Goal: Information Seeking & Learning: Learn about a topic

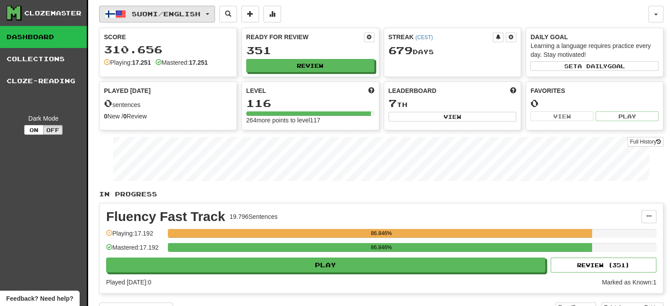
click at [174, 14] on span "Suomi / English" at bounding box center [166, 13] width 69 height 7
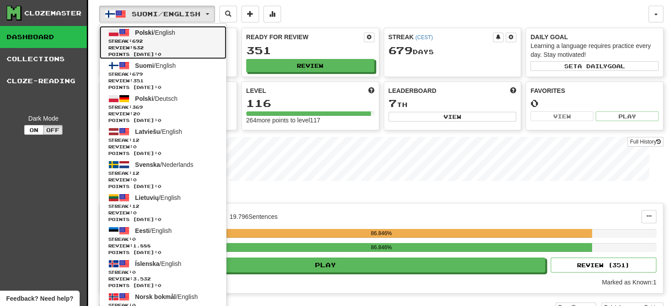
click at [166, 38] on span "Streak: 692" at bounding box center [162, 41] width 109 height 7
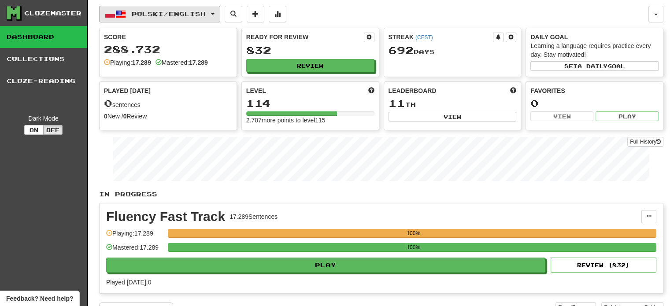
click at [150, 10] on span "Polski / English" at bounding box center [169, 13] width 74 height 7
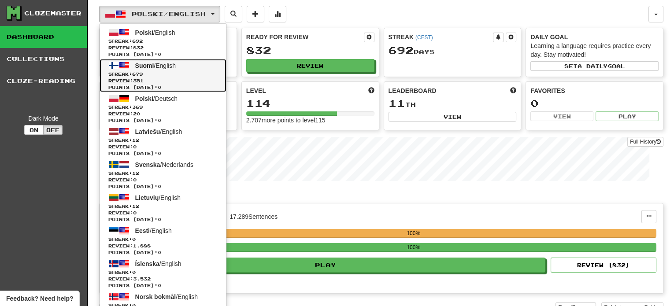
click at [157, 72] on span "Streak: 679" at bounding box center [162, 74] width 109 height 7
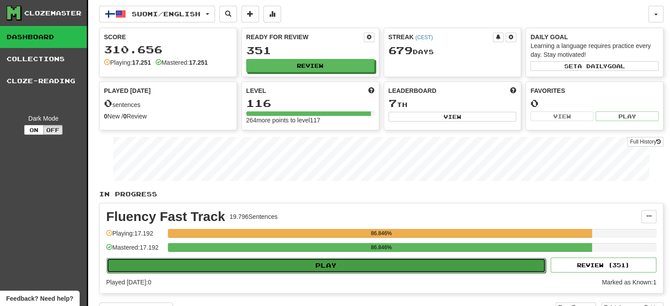
click at [211, 261] on button "Play" at bounding box center [326, 265] width 439 height 15
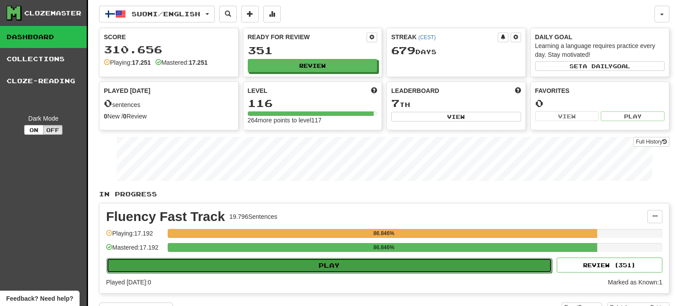
select select "**"
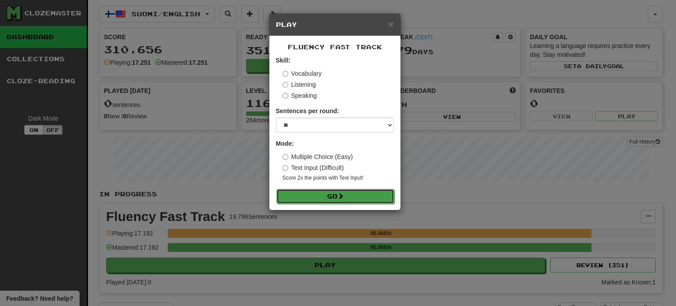
click at [324, 196] on button "Go" at bounding box center [336, 196] width 118 height 15
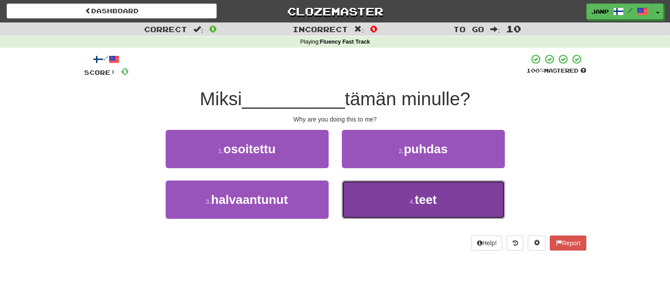
click at [375, 196] on button "4 . teet" at bounding box center [423, 200] width 163 height 38
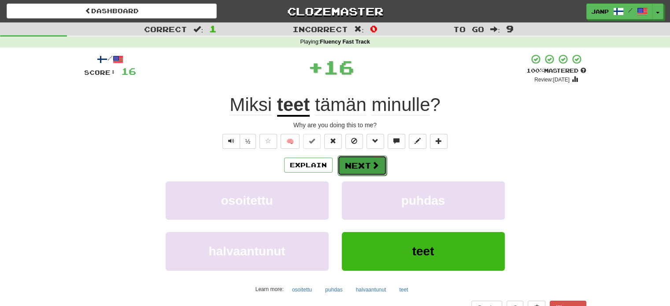
click at [353, 159] on button "Next" at bounding box center [361, 165] width 49 height 20
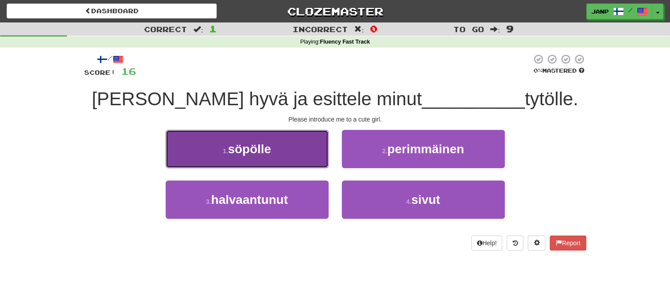
click at [289, 151] on button "1 . söpölle" at bounding box center [247, 149] width 163 height 38
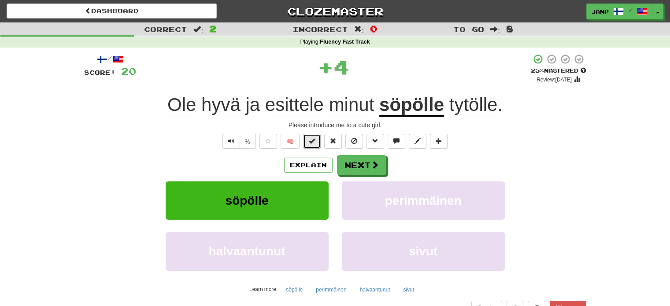
click at [314, 146] on button at bounding box center [312, 141] width 18 height 15
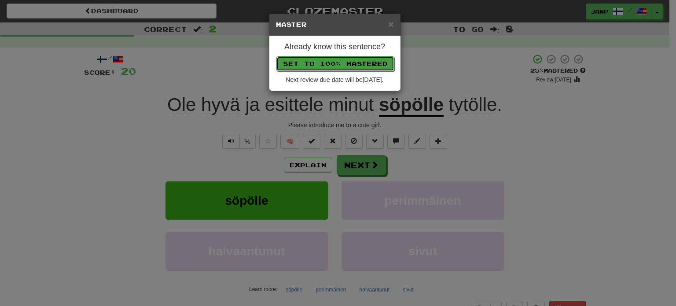
click at [318, 61] on button "Set to 100% Mastered" at bounding box center [336, 63] width 118 height 15
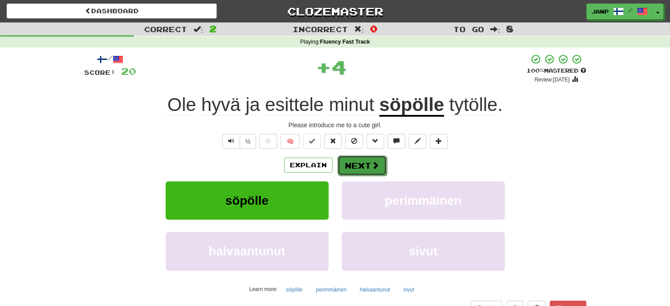
click at [362, 162] on button "Next" at bounding box center [361, 165] width 49 height 20
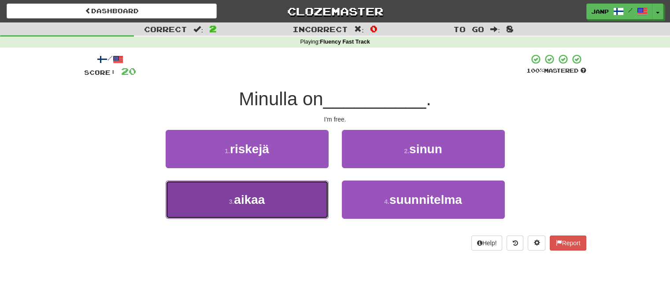
click at [273, 198] on button "3 . aikaa" at bounding box center [247, 200] width 163 height 38
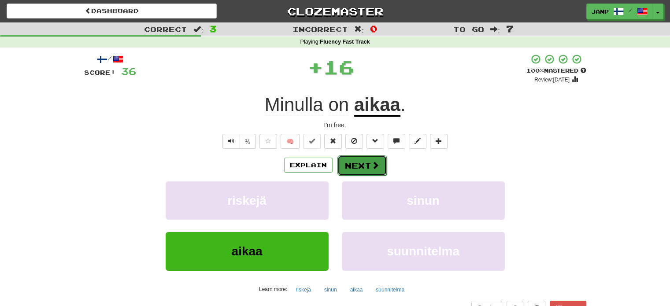
click at [359, 162] on button "Next" at bounding box center [361, 165] width 49 height 20
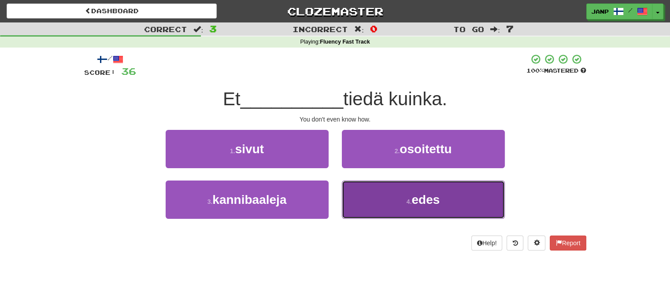
click at [362, 202] on button "4 . edes" at bounding box center [423, 200] width 163 height 38
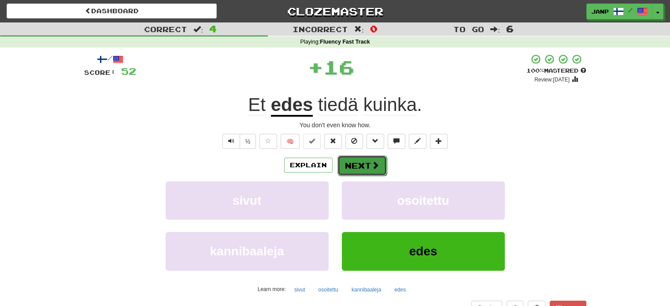
click at [356, 167] on button "Next" at bounding box center [361, 165] width 49 height 20
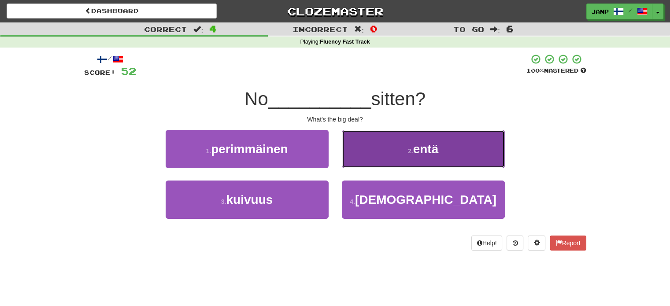
click at [376, 151] on button "2 . entä" at bounding box center [423, 149] width 163 height 38
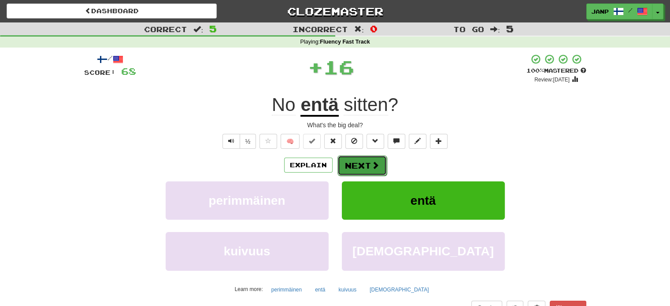
click at [368, 164] on button "Next" at bounding box center [361, 165] width 49 height 20
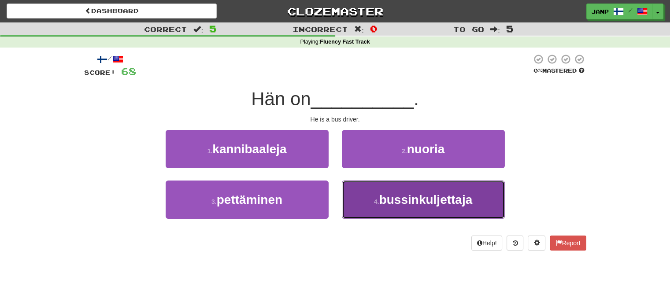
click at [359, 204] on button "4 . bussinkuljettaja" at bounding box center [423, 200] width 163 height 38
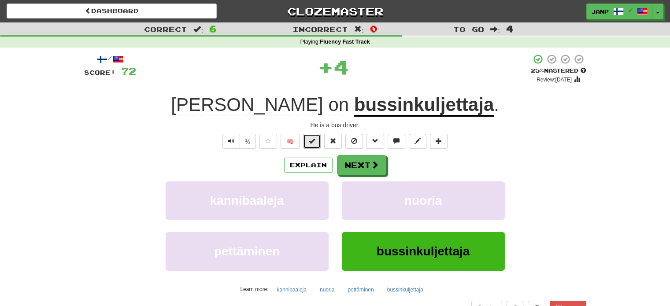
click at [310, 142] on span at bounding box center [312, 141] width 6 height 6
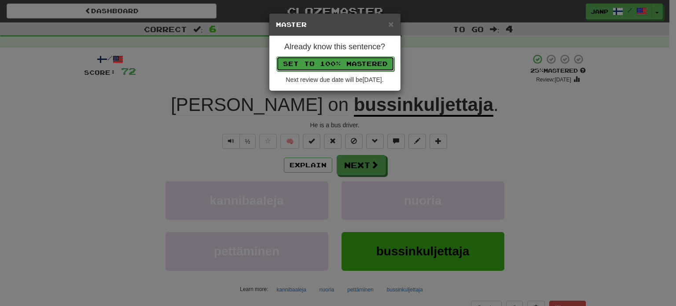
click at [341, 63] on button "Set to 100% Mastered" at bounding box center [336, 63] width 118 height 15
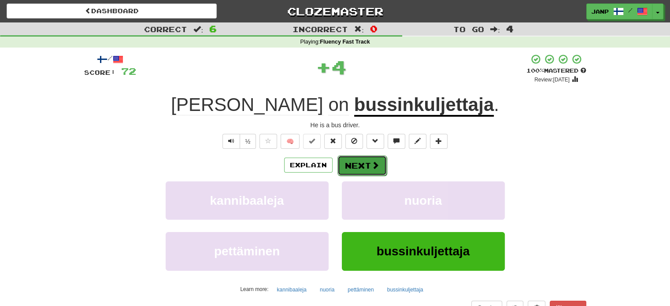
click at [363, 166] on button "Next" at bounding box center [361, 165] width 49 height 20
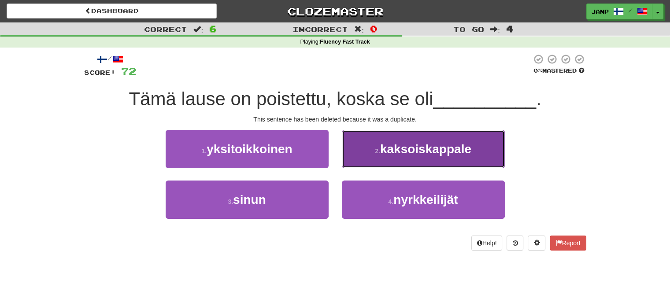
click at [377, 151] on small "2 ." at bounding box center [377, 151] width 5 height 7
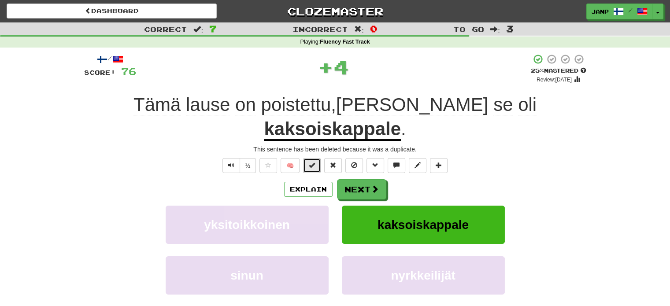
click at [314, 162] on span at bounding box center [312, 165] width 6 height 6
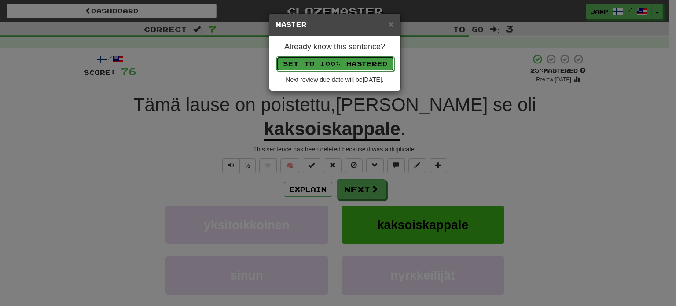
click at [331, 61] on button "Set to 100% Mastered" at bounding box center [336, 63] width 118 height 15
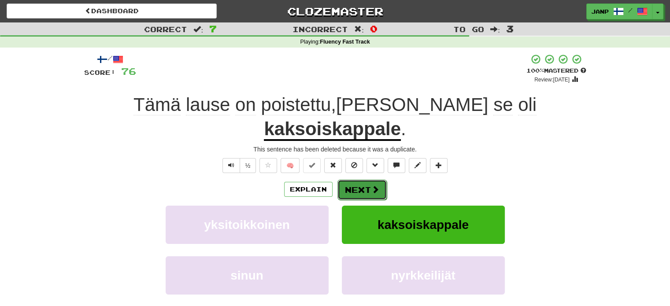
click at [365, 180] on button "Next" at bounding box center [361, 190] width 49 height 20
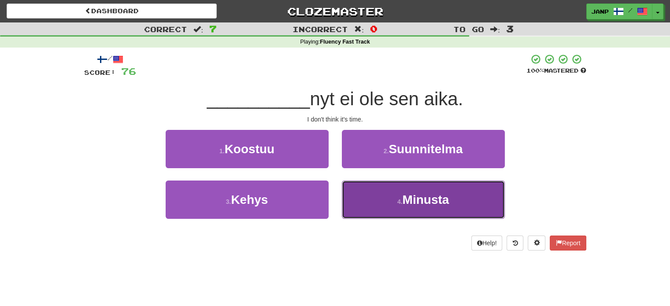
click at [361, 200] on button "4 . Minusta" at bounding box center [423, 200] width 163 height 38
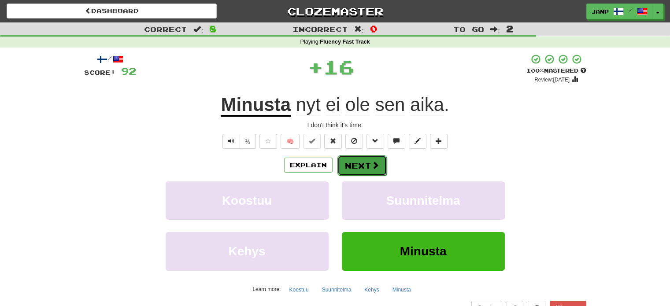
click at [348, 158] on button "Next" at bounding box center [361, 165] width 49 height 20
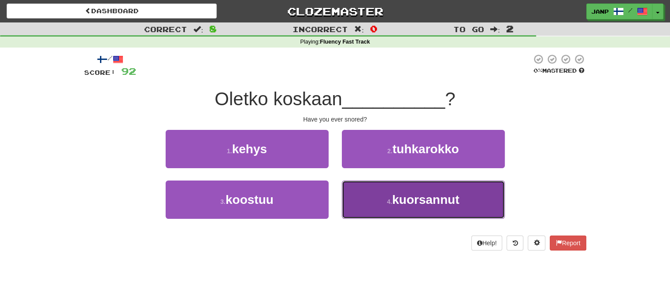
click at [385, 207] on button "4 . kuorsannut" at bounding box center [423, 200] width 163 height 38
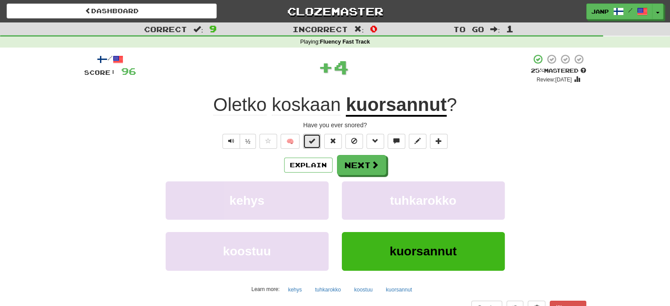
click at [314, 139] on span at bounding box center [312, 141] width 6 height 6
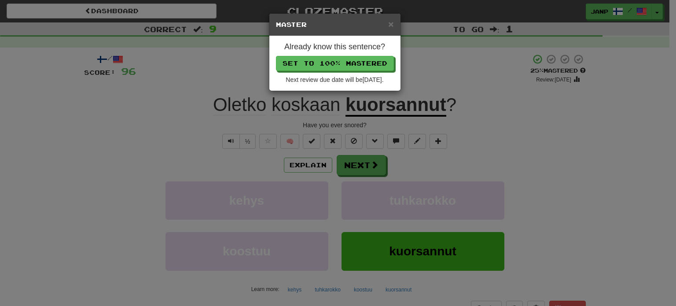
click at [350, 53] on div "Already know this sentence? Set to 100% Mastered Next review due date will be 2…" at bounding box center [334, 63] width 131 height 55
click at [350, 61] on button "Set to 100% Mastered" at bounding box center [336, 63] width 118 height 15
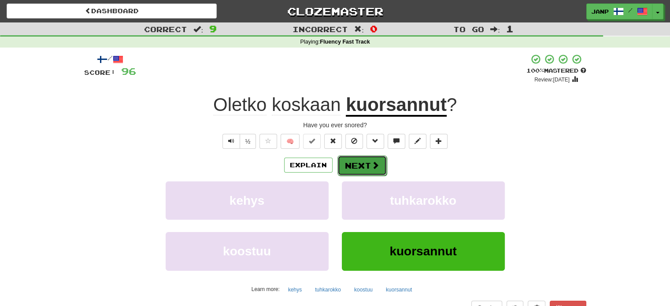
click at [371, 166] on span at bounding box center [375, 165] width 8 height 8
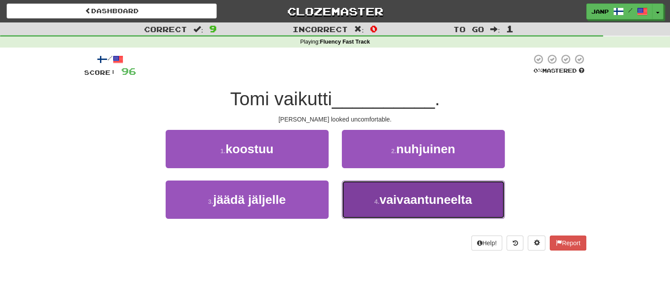
click at [372, 194] on button "4 . vaivaantuneelta" at bounding box center [423, 200] width 163 height 38
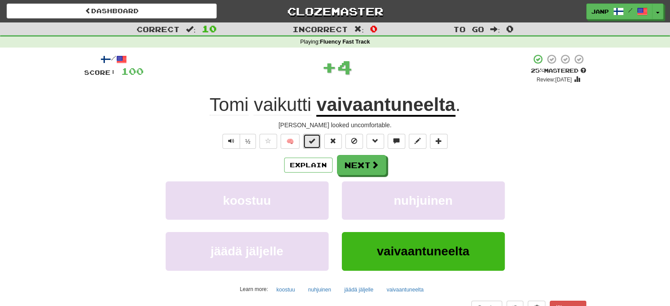
click at [310, 134] on button at bounding box center [312, 141] width 18 height 15
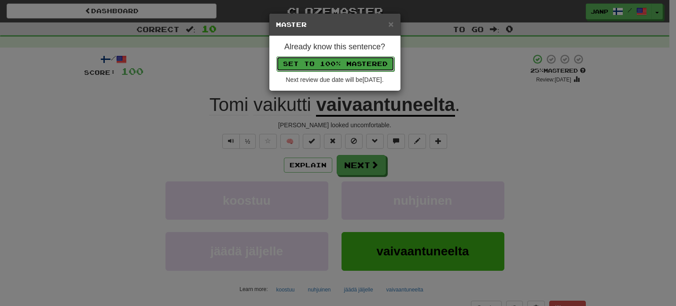
click at [335, 59] on button "Set to 100% Mastered" at bounding box center [336, 63] width 118 height 15
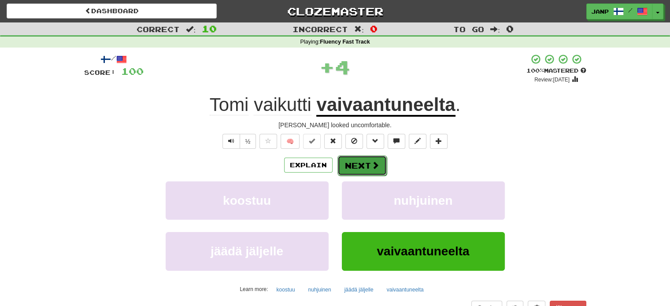
click at [368, 173] on button "Next" at bounding box center [361, 165] width 49 height 20
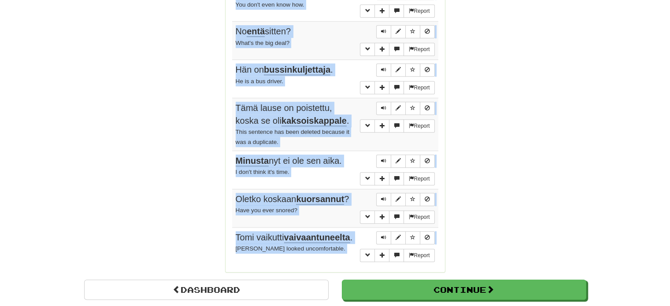
scroll to position [630, 0]
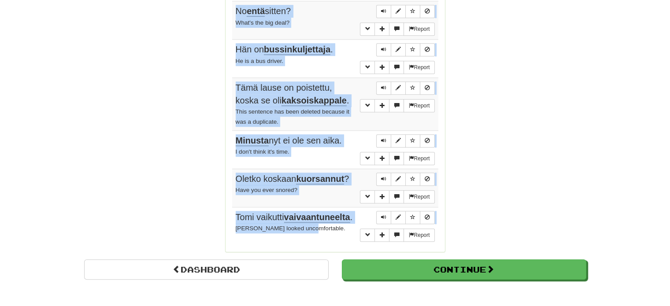
drag, startPoint x: 231, startPoint y: 79, endPoint x: 331, endPoint y: 229, distance: 180.7
click at [331, 229] on tbody "Report Miksi teet tämän minulle? Why are you doing this to me? Report Ole hyvä …" at bounding box center [335, 45] width 206 height 402
copy tbody "Miksi teet tämän minulle? Why are you doing this to me? Report Ole hyvä ja esit…"
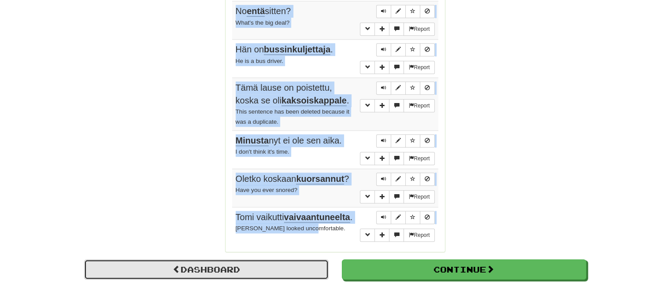
click at [262, 267] on link "Dashboard" at bounding box center [206, 269] width 244 height 20
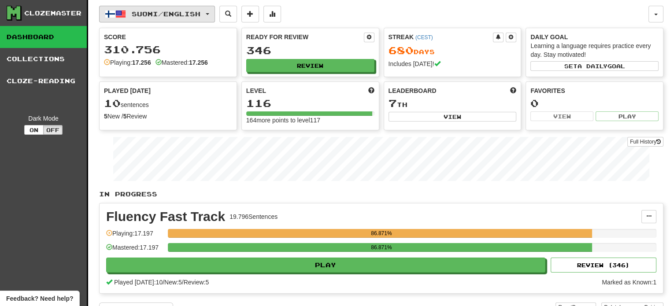
click at [181, 18] on button "Suomi / English" at bounding box center [157, 14] width 116 height 17
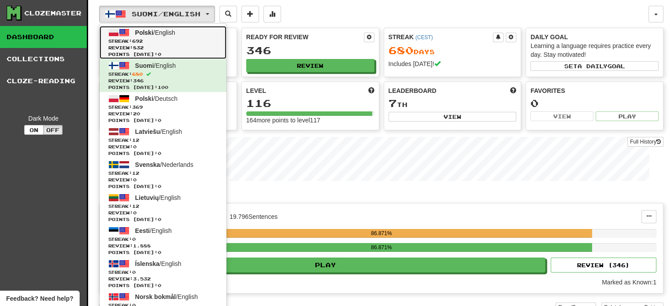
click at [173, 49] on span "Review: 832" at bounding box center [162, 47] width 109 height 7
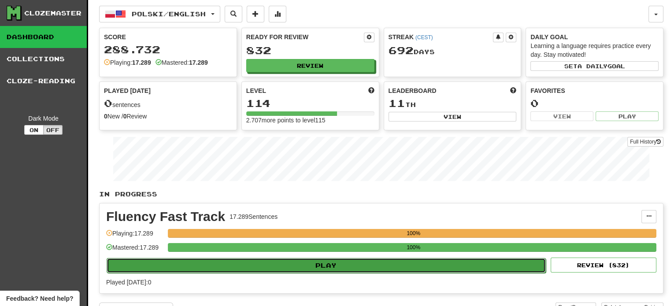
click at [286, 267] on button "Play" at bounding box center [326, 265] width 439 height 15
select select "**"
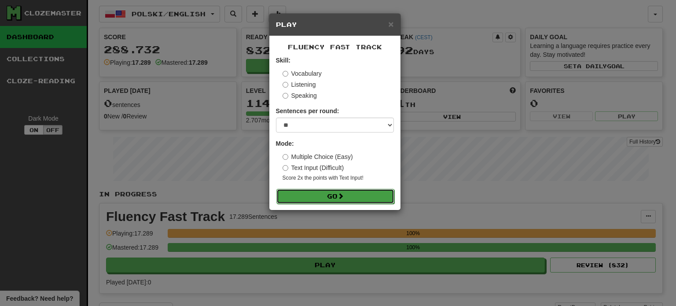
click at [351, 191] on button "Go" at bounding box center [336, 196] width 118 height 15
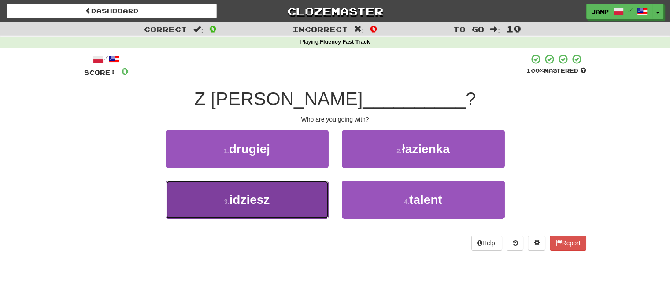
click at [305, 200] on button "3 . idziesz" at bounding box center [247, 200] width 163 height 38
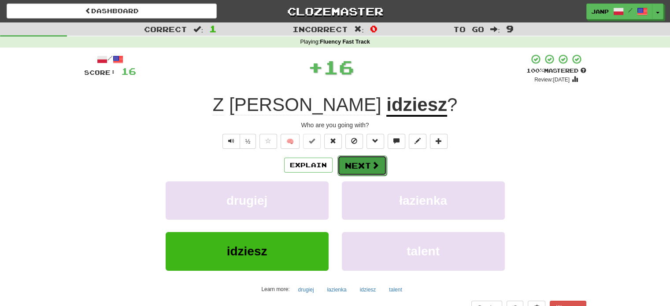
click at [359, 166] on button "Next" at bounding box center [361, 165] width 49 height 20
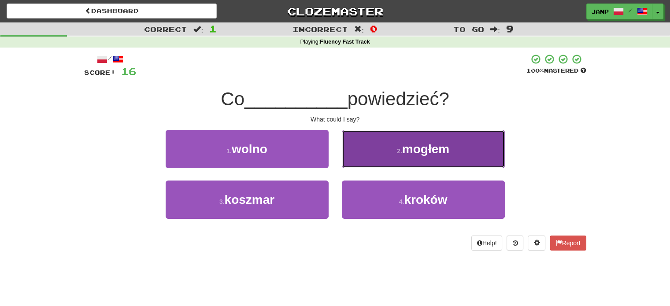
click at [364, 160] on button "2 . mogłem" at bounding box center [423, 149] width 163 height 38
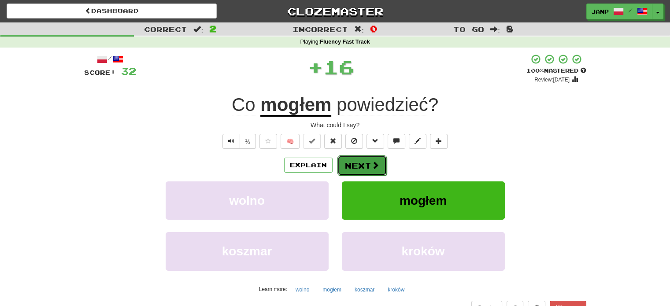
click at [354, 166] on button "Next" at bounding box center [361, 165] width 49 height 20
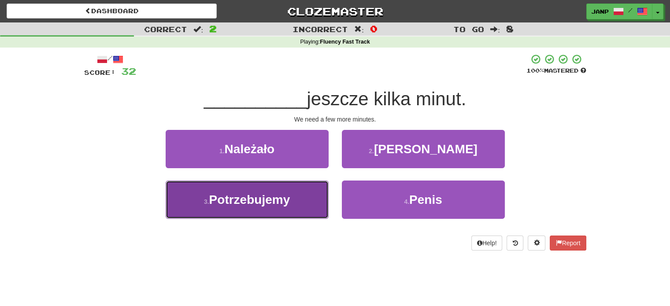
click at [312, 207] on button "3 . Potrzebujemy" at bounding box center [247, 200] width 163 height 38
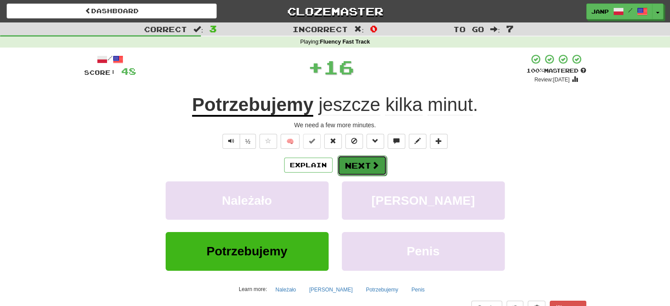
click at [358, 158] on button "Next" at bounding box center [361, 165] width 49 height 20
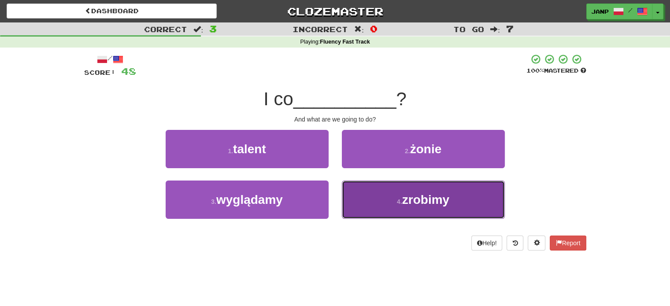
click at [372, 189] on button "4 . zrobimy" at bounding box center [423, 200] width 163 height 38
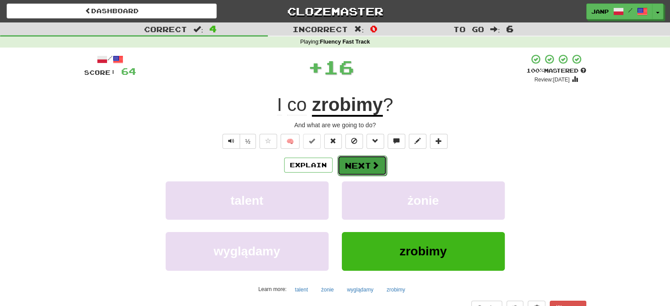
click at [365, 167] on button "Next" at bounding box center [361, 165] width 49 height 20
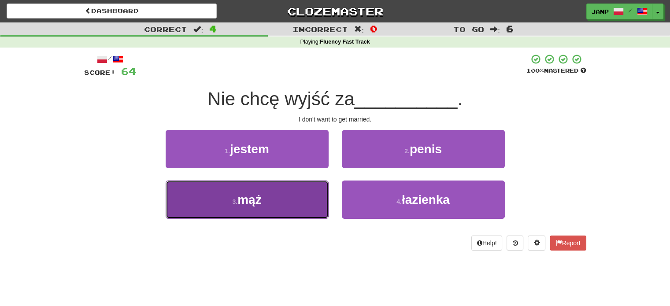
click at [315, 200] on button "3 . mąż" at bounding box center [247, 200] width 163 height 38
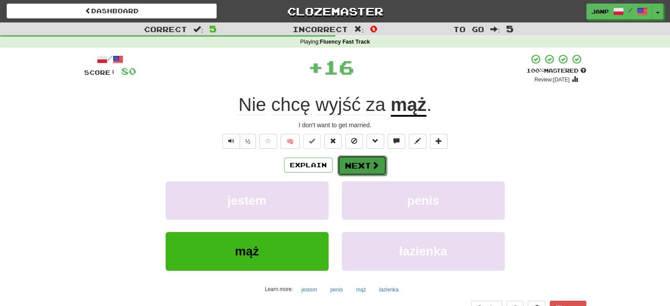
click at [362, 165] on button "Next" at bounding box center [361, 165] width 49 height 20
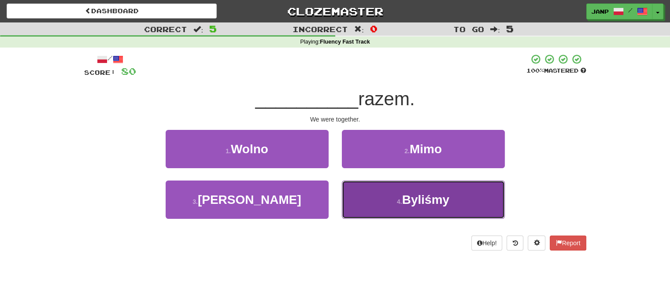
drag, startPoint x: 368, startPoint y: 200, endPoint x: 369, endPoint y: 187, distance: 12.8
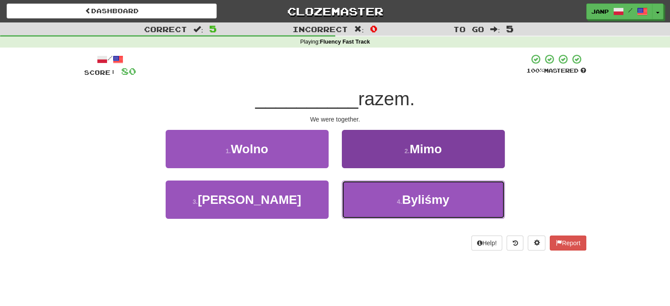
click at [368, 200] on button "4 . Byliśmy" at bounding box center [423, 200] width 163 height 38
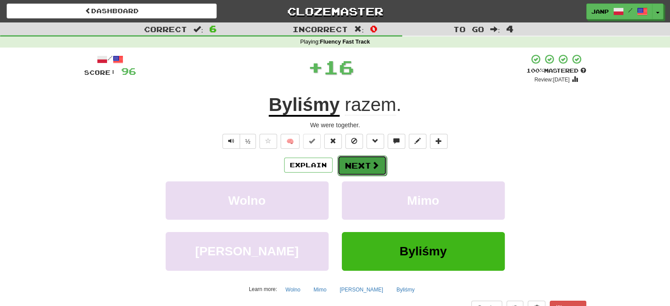
click at [349, 156] on button "Next" at bounding box center [361, 165] width 49 height 20
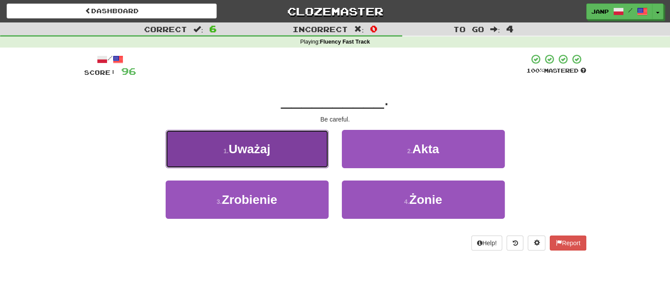
click at [310, 153] on button "1 . Uważaj" at bounding box center [247, 149] width 163 height 38
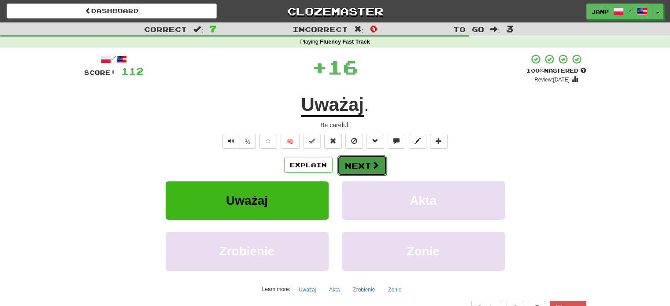
click at [363, 165] on button "Next" at bounding box center [361, 165] width 49 height 20
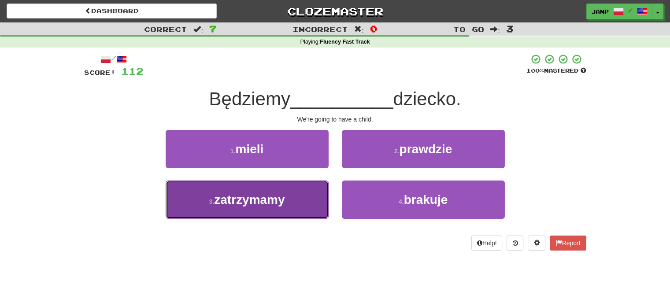
click at [306, 197] on button "3 . zatrzymamy" at bounding box center [247, 200] width 163 height 38
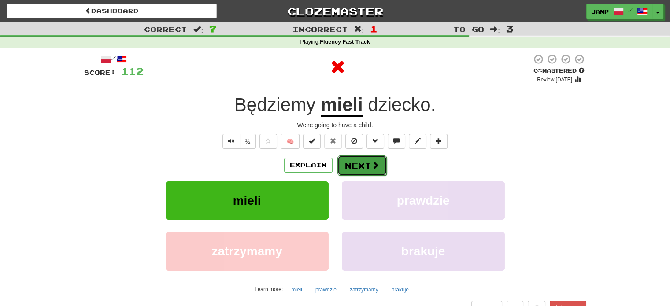
click at [360, 165] on button "Next" at bounding box center [361, 165] width 49 height 20
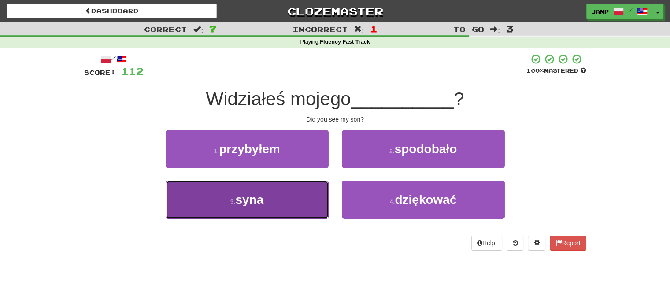
click at [297, 197] on button "3 . syna" at bounding box center [247, 200] width 163 height 38
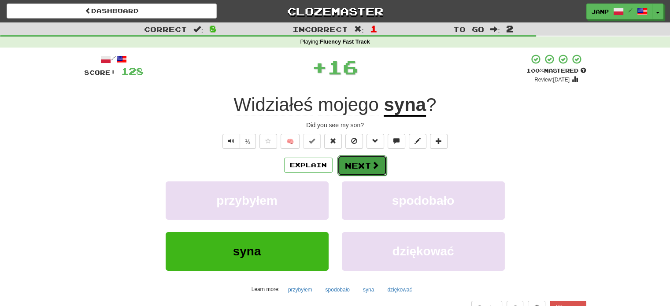
click at [358, 166] on button "Next" at bounding box center [361, 165] width 49 height 20
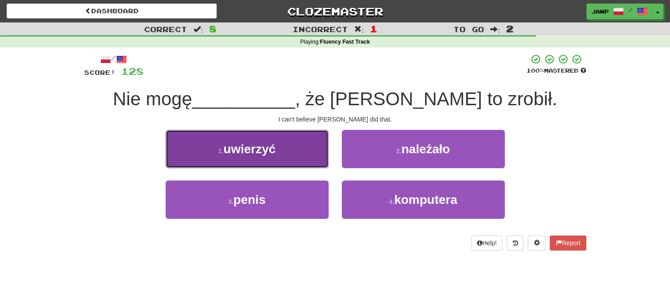
click at [285, 142] on button "1 . uwierzyć" at bounding box center [247, 149] width 163 height 38
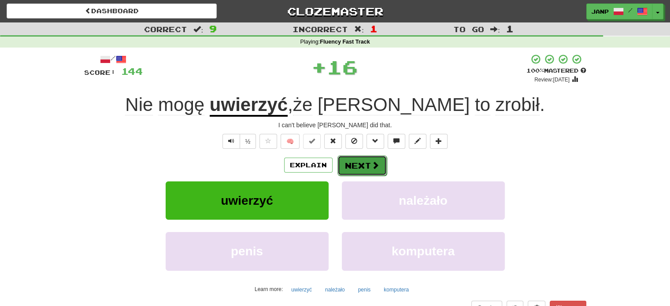
click at [362, 160] on button "Next" at bounding box center [361, 165] width 49 height 20
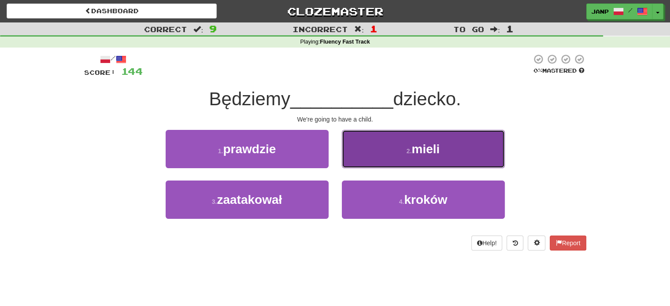
click at [362, 161] on button "2 . mieli" at bounding box center [423, 149] width 163 height 38
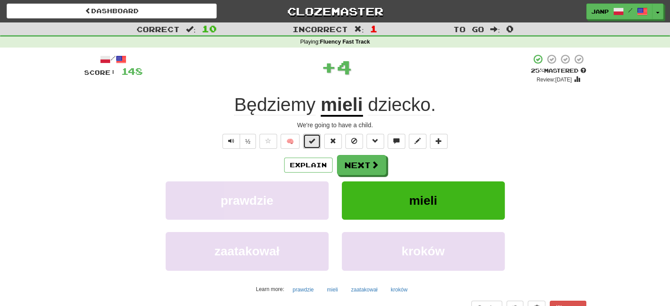
click at [315, 147] on button at bounding box center [312, 141] width 18 height 15
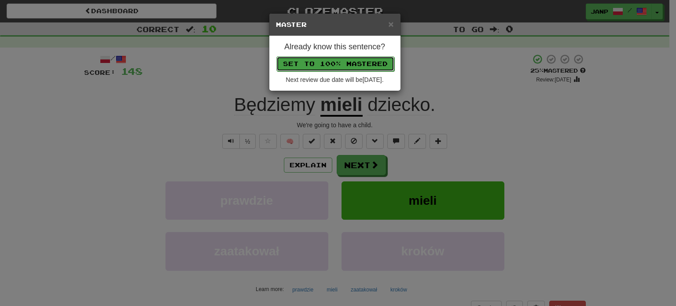
click at [330, 65] on button "Set to 100% Mastered" at bounding box center [336, 63] width 118 height 15
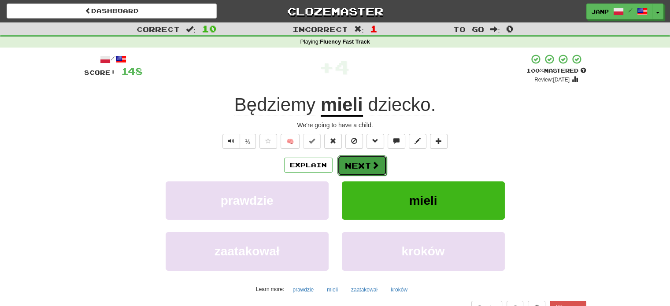
click at [374, 167] on span at bounding box center [375, 165] width 8 height 8
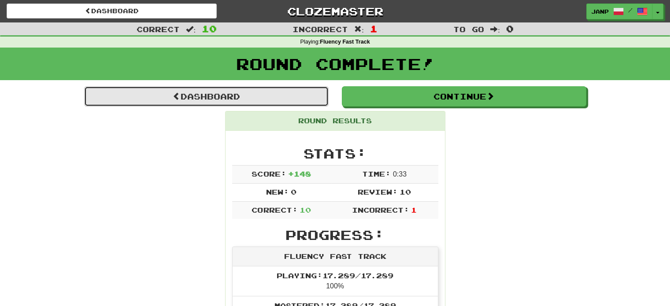
click at [247, 101] on link "Dashboard" at bounding box center [206, 96] width 244 height 20
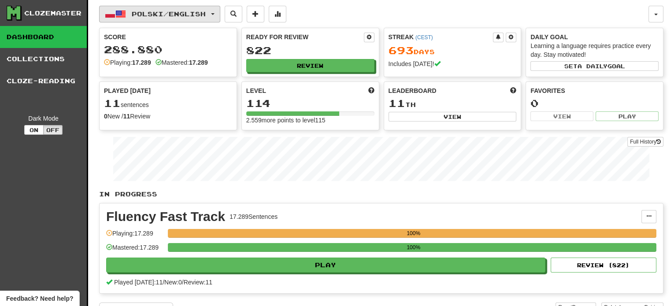
click at [154, 20] on button "Polski / English" at bounding box center [159, 14] width 121 height 17
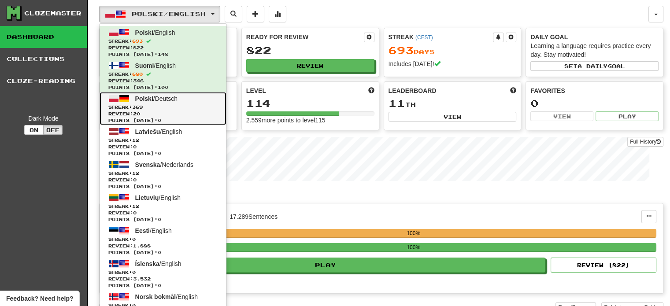
click at [155, 107] on span "Streak: 369" at bounding box center [162, 107] width 109 height 7
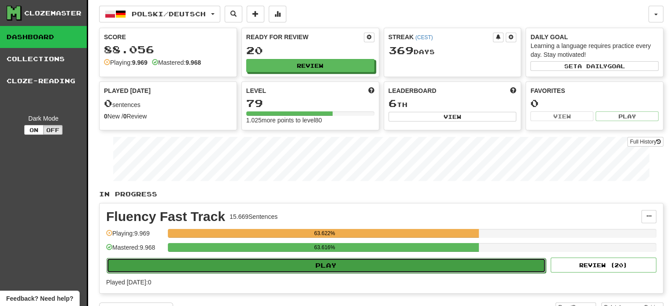
click at [251, 263] on button "Play" at bounding box center [326, 265] width 439 height 15
select select "**"
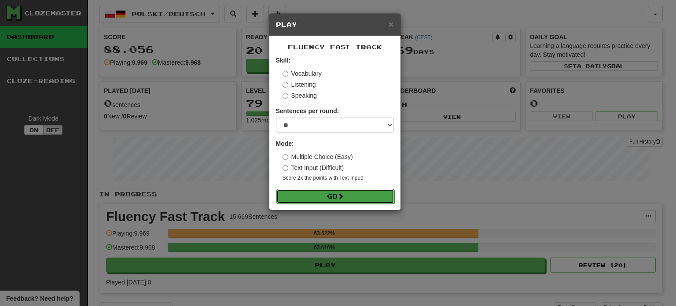
click at [327, 193] on button "Go" at bounding box center [336, 196] width 118 height 15
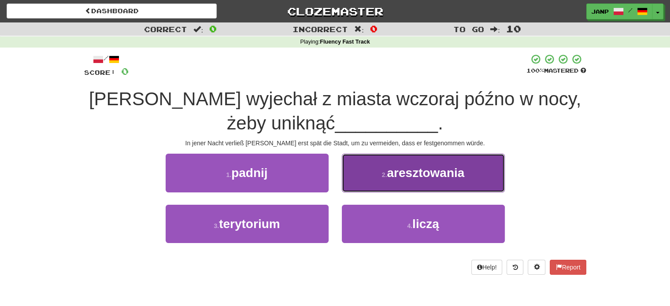
click at [421, 173] on span "aresztowania" at bounding box center [425, 173] width 77 height 14
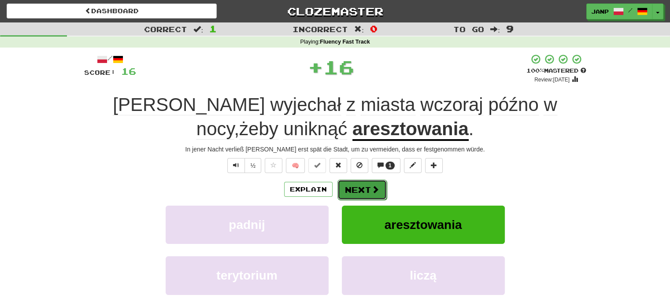
click at [363, 185] on button "Next" at bounding box center [361, 190] width 49 height 20
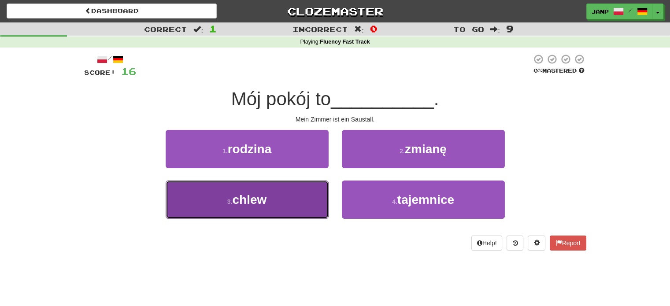
click at [314, 201] on button "3 . chlew" at bounding box center [247, 200] width 163 height 38
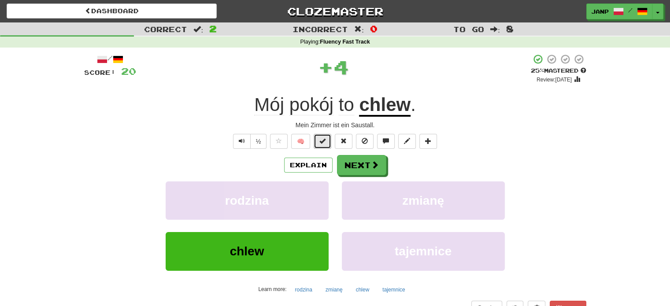
click at [319, 144] on button at bounding box center [323, 141] width 18 height 15
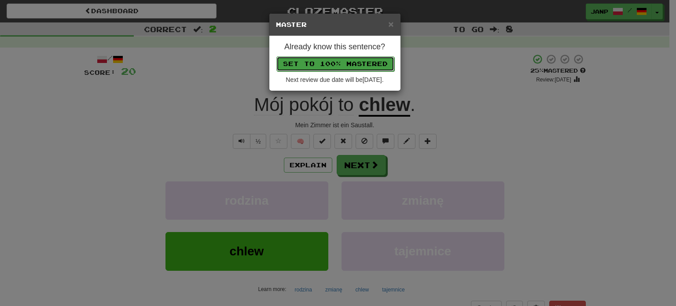
click at [336, 63] on button "Set to 100% Mastered" at bounding box center [336, 63] width 118 height 15
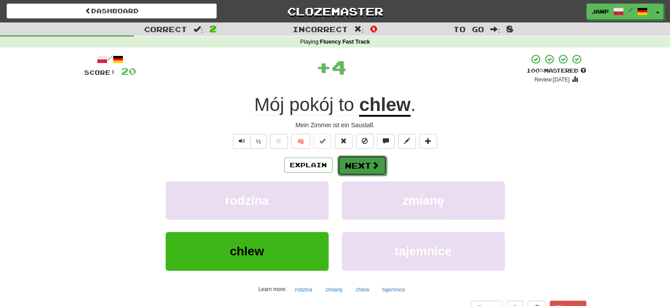
click at [348, 166] on button "Next" at bounding box center [361, 165] width 49 height 20
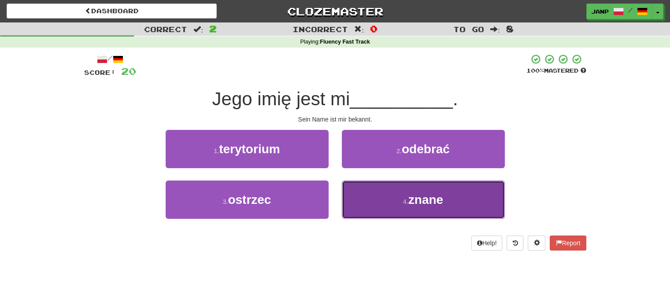
click at [366, 209] on button "4 . znane" at bounding box center [423, 200] width 163 height 38
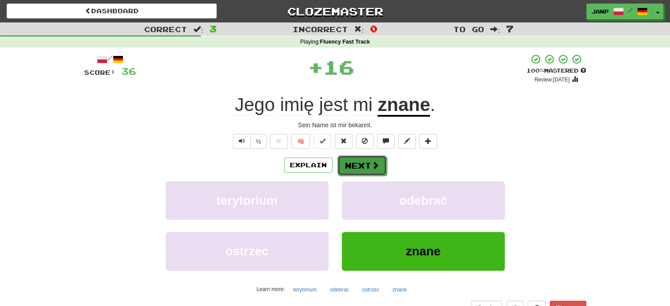
click at [347, 160] on button "Next" at bounding box center [361, 165] width 49 height 20
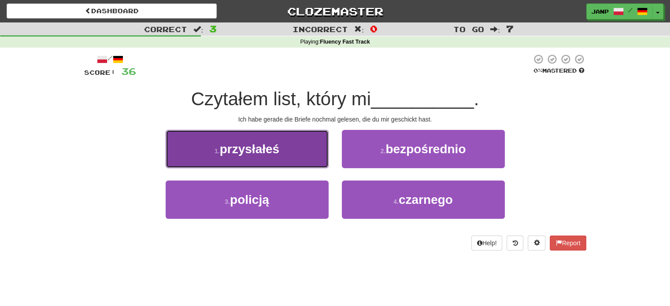
click at [305, 166] on button "1 . przysłałeś" at bounding box center [247, 149] width 163 height 38
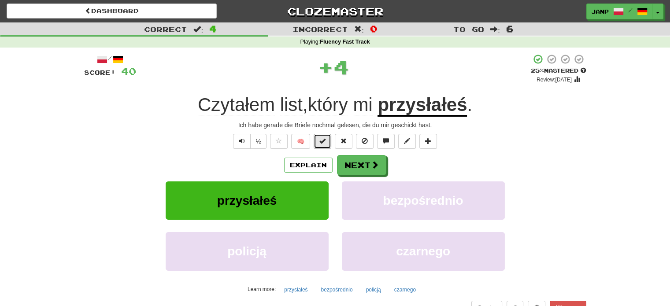
click at [322, 141] on span at bounding box center [322, 141] width 6 height 6
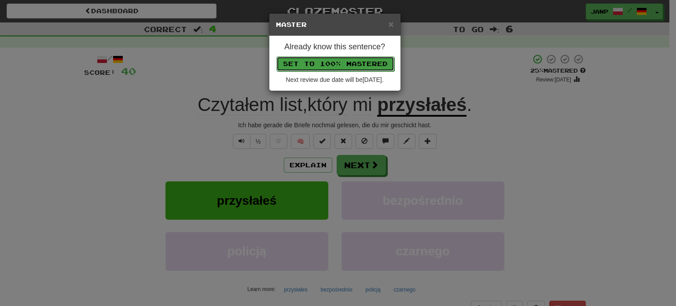
click at [343, 63] on button "Set to 100% Mastered" at bounding box center [336, 63] width 118 height 15
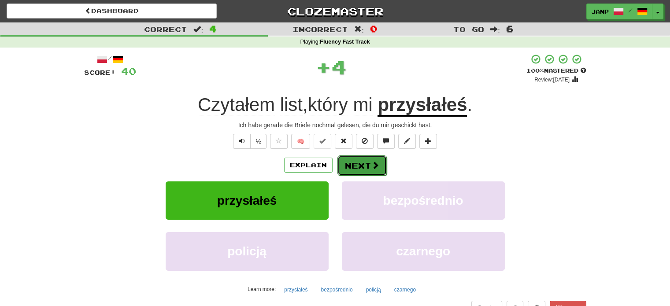
click at [362, 170] on button "Next" at bounding box center [361, 165] width 49 height 20
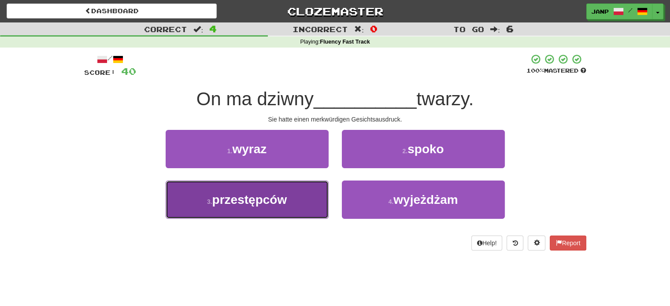
click at [319, 195] on button "3 . przestępców" at bounding box center [247, 200] width 163 height 38
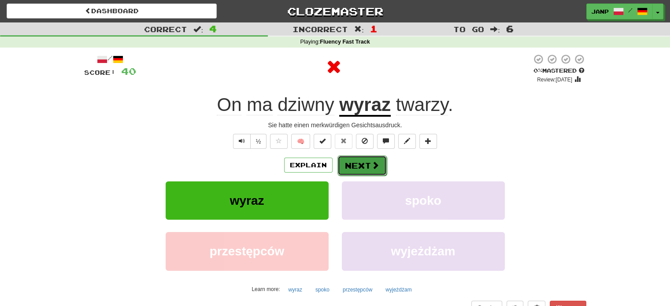
click at [355, 166] on button "Next" at bounding box center [361, 165] width 49 height 20
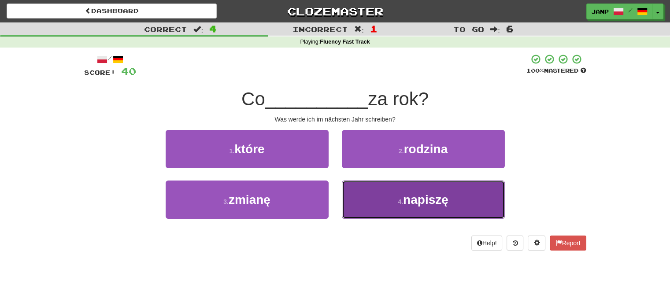
click at [386, 196] on button "4 . napiszę" at bounding box center [423, 200] width 163 height 38
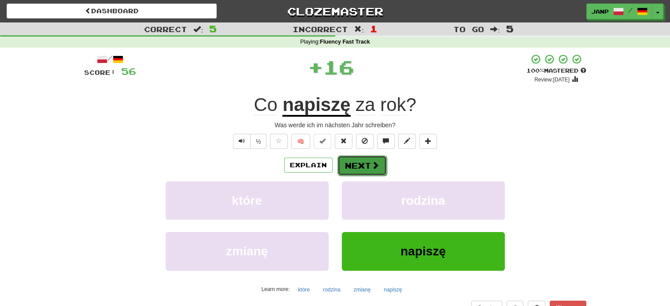
click at [362, 167] on button "Next" at bounding box center [361, 165] width 49 height 20
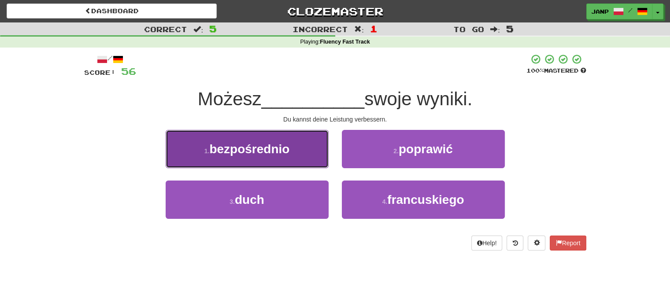
click at [310, 153] on button "1 . bezpośrednio" at bounding box center [247, 149] width 163 height 38
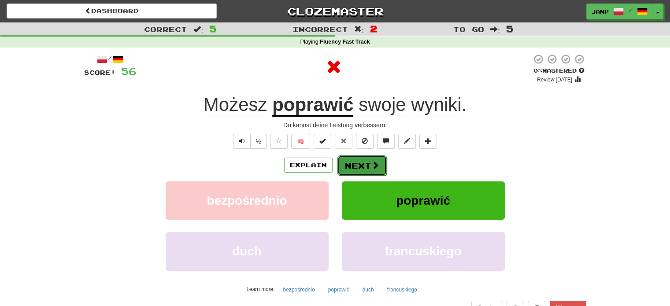
click at [356, 165] on button "Next" at bounding box center [361, 165] width 49 height 20
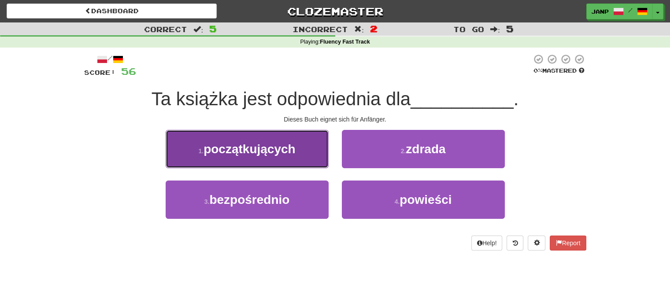
click at [303, 153] on button "1 . początkujących" at bounding box center [247, 149] width 163 height 38
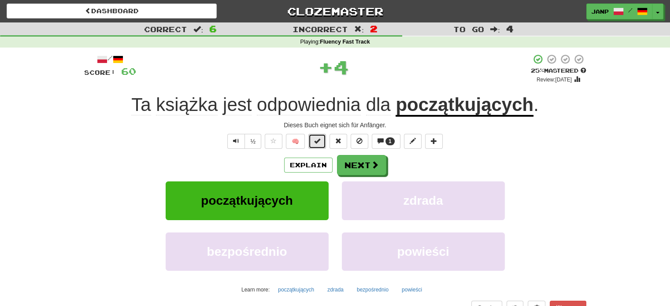
click at [315, 142] on span at bounding box center [317, 141] width 6 height 6
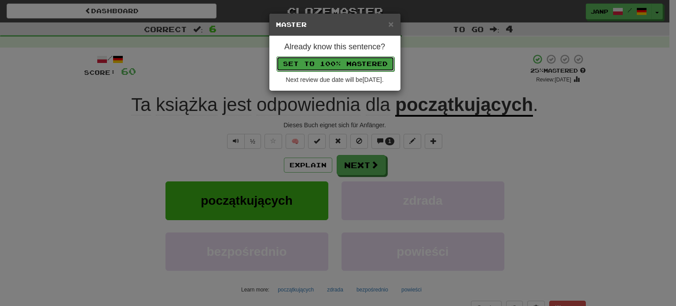
click at [337, 63] on button "Set to 100% Mastered" at bounding box center [336, 63] width 118 height 15
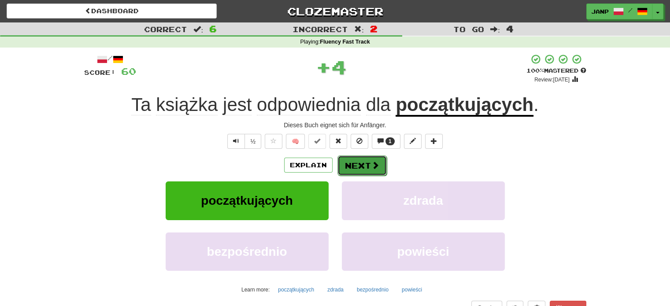
click at [366, 170] on button "Next" at bounding box center [361, 165] width 49 height 20
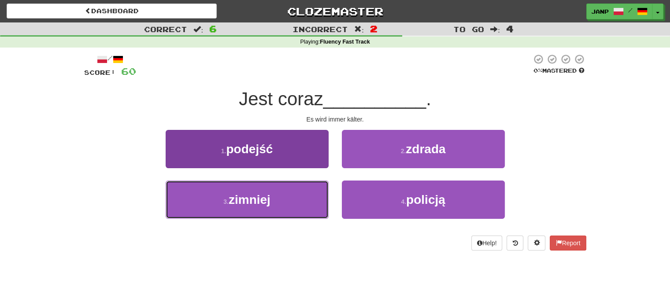
drag, startPoint x: 321, startPoint y: 196, endPoint x: 314, endPoint y: 189, distance: 10.3
click at [314, 189] on button "3 . zimniej" at bounding box center [247, 200] width 163 height 38
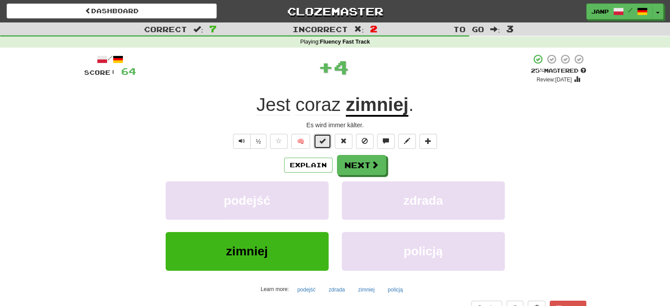
click at [321, 140] on span at bounding box center [322, 141] width 6 height 6
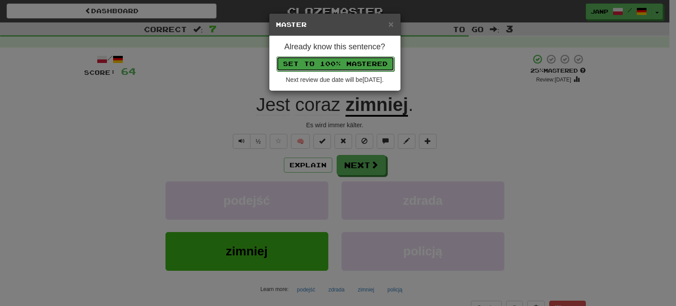
click at [342, 61] on button "Set to 100% Mastered" at bounding box center [336, 63] width 118 height 15
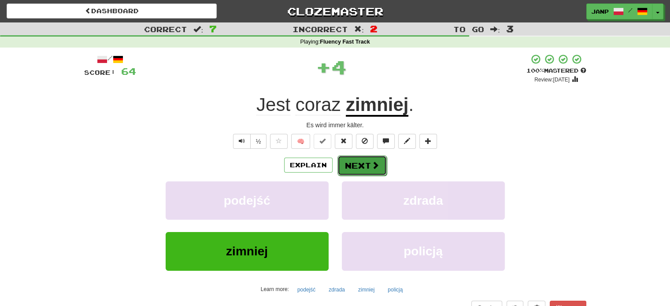
click at [363, 165] on button "Next" at bounding box center [361, 165] width 49 height 20
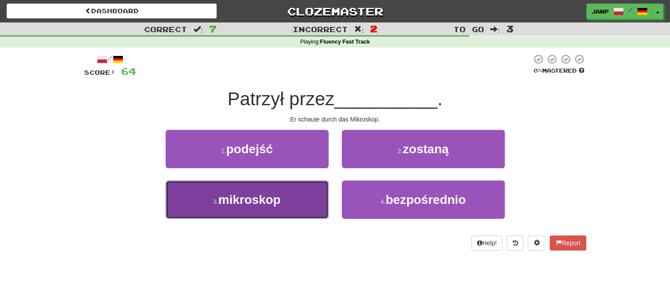
click at [308, 194] on button "3 . mikroskop" at bounding box center [247, 200] width 163 height 38
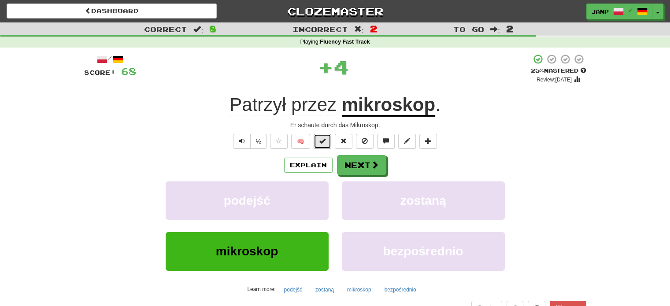
click at [325, 140] on span at bounding box center [322, 141] width 6 height 6
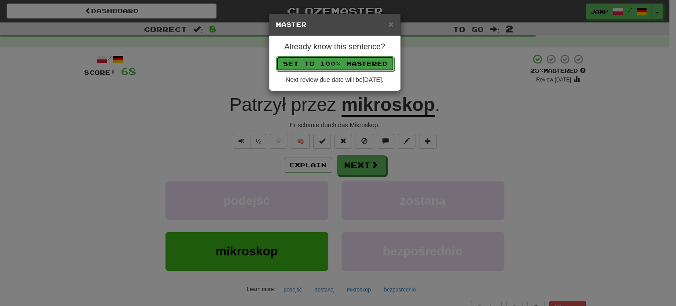
click at [347, 63] on button "Set to 100% Mastered" at bounding box center [336, 63] width 118 height 15
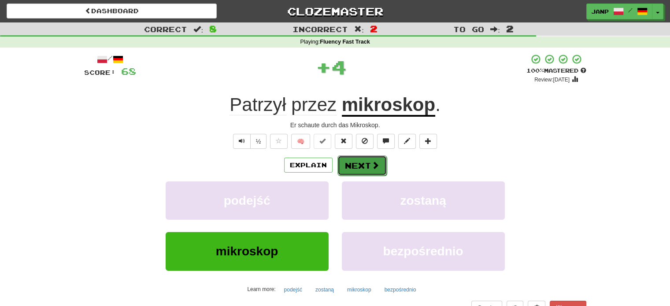
click at [357, 162] on button "Next" at bounding box center [361, 165] width 49 height 20
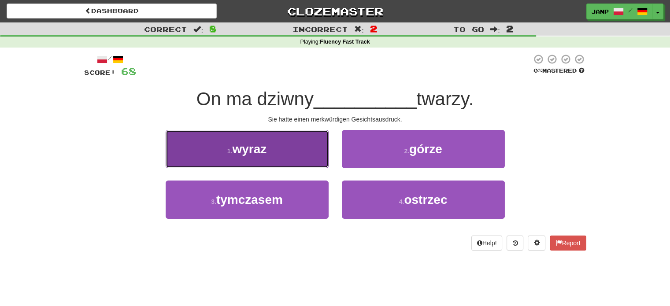
click at [303, 158] on button "1 . wyraz" at bounding box center [247, 149] width 163 height 38
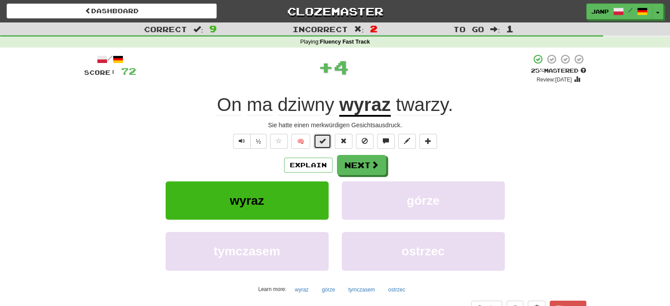
click at [322, 139] on span at bounding box center [322, 141] width 6 height 6
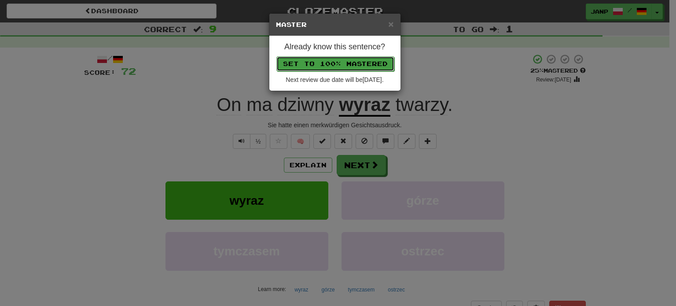
click at [343, 57] on button "Set to 100% Mastered" at bounding box center [336, 63] width 118 height 15
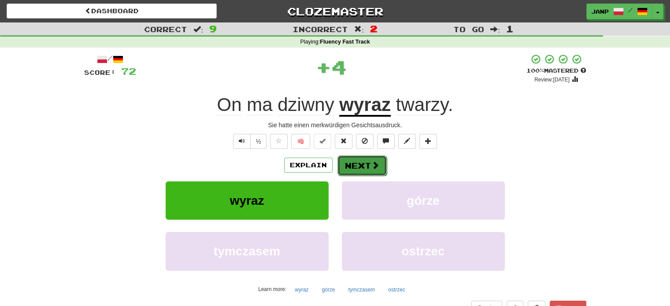
click at [362, 161] on button "Next" at bounding box center [361, 165] width 49 height 20
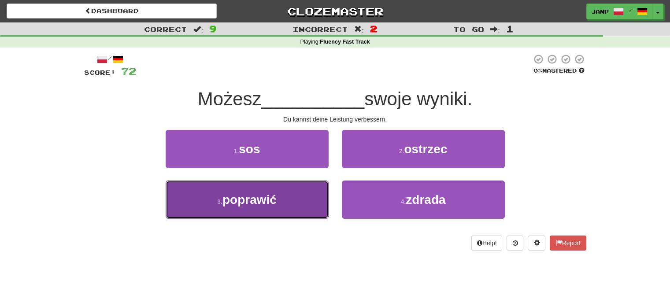
click at [298, 211] on button "3 . poprawić" at bounding box center [247, 200] width 163 height 38
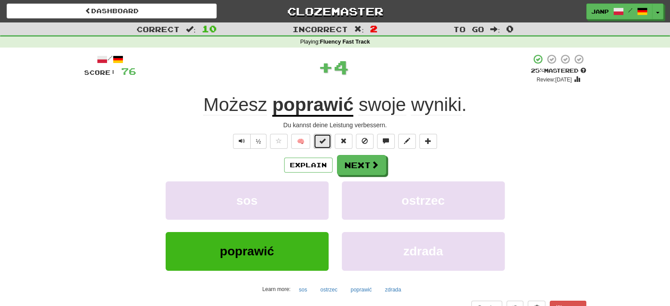
click at [328, 140] on button at bounding box center [323, 141] width 18 height 15
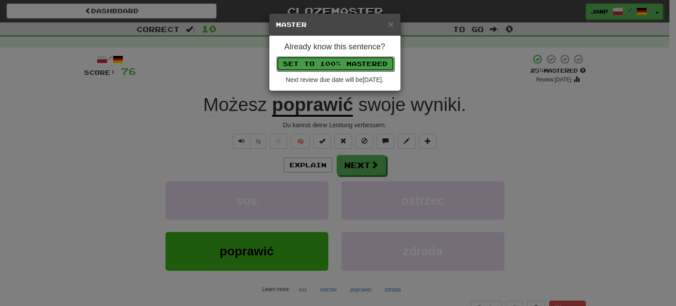
click at [363, 59] on button "Set to 100% Mastered" at bounding box center [336, 63] width 118 height 15
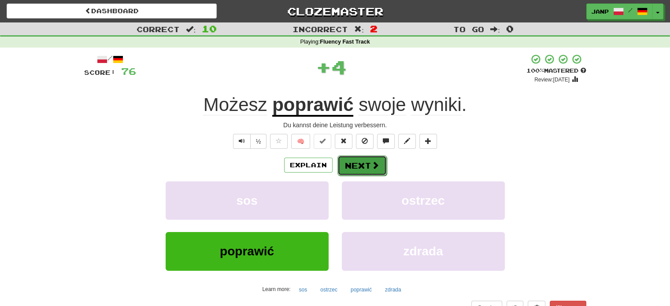
click at [366, 168] on button "Next" at bounding box center [361, 165] width 49 height 20
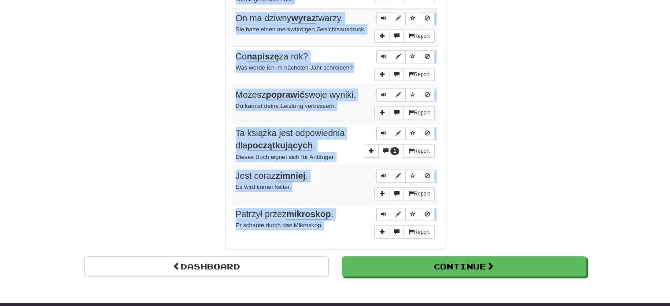
scroll to position [657, 0]
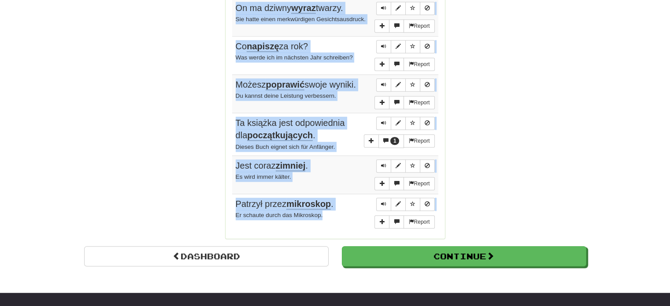
drag, startPoint x: 234, startPoint y: 172, endPoint x: 335, endPoint y: 209, distance: 107.6
click at [335, 209] on tbody "1 Report Tom wyjechał z miasta wczoraj późno w nocy, żeby uniknąć aresztowania …" at bounding box center [335, 24] width 206 height 416
copy tbody "Tom wyjechał z miasta wczoraj późno w nocy, żeby uniknąć aresztowania . In jene…"
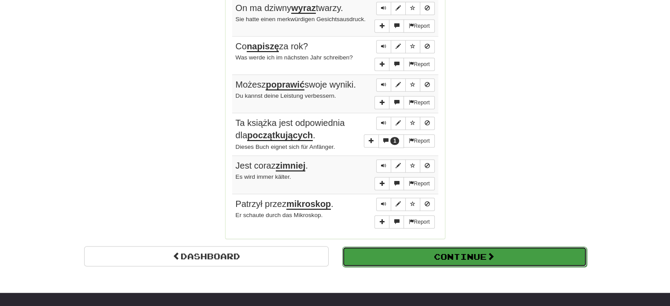
click at [498, 259] on button "Continue" at bounding box center [464, 257] width 244 height 20
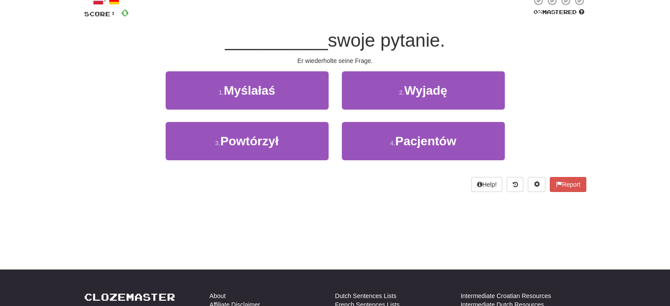
scroll to position [0, 0]
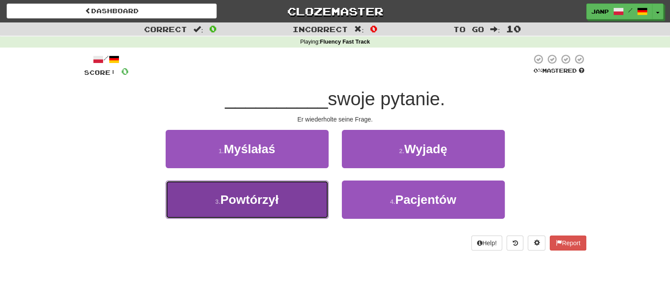
click at [289, 214] on button "3 . Powtórzył" at bounding box center [247, 200] width 163 height 38
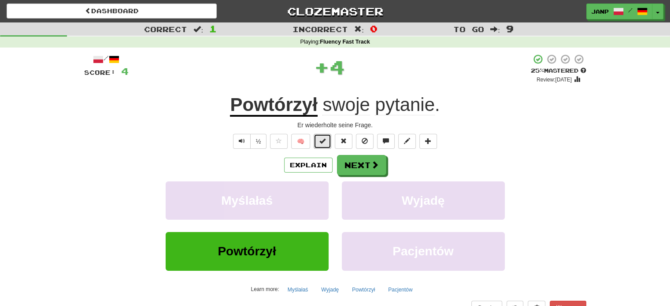
click at [319, 138] on button at bounding box center [323, 141] width 18 height 15
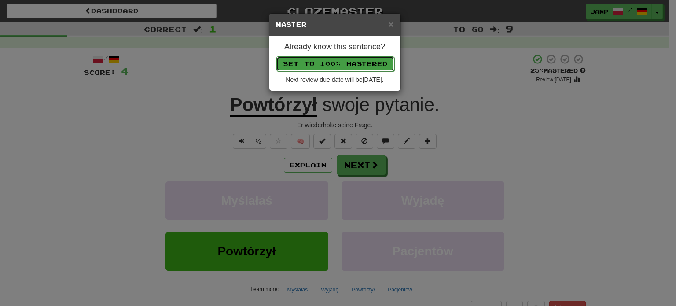
click at [350, 60] on button "Set to 100% Mastered" at bounding box center [336, 63] width 118 height 15
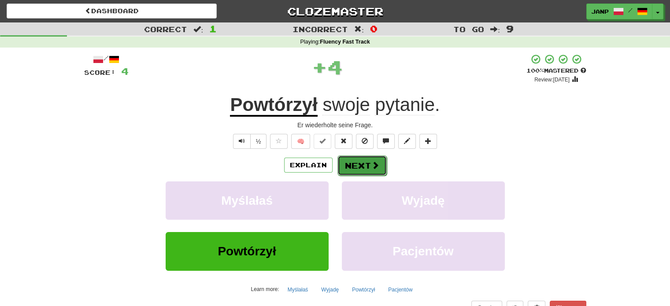
click at [354, 168] on button "Next" at bounding box center [361, 165] width 49 height 20
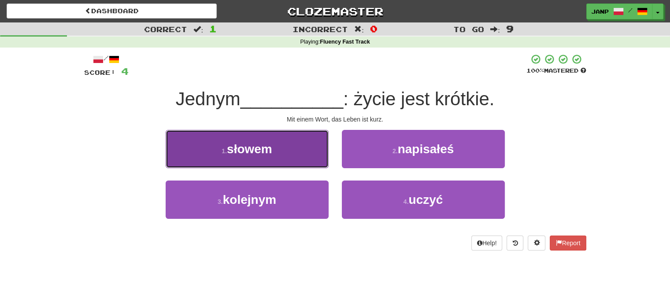
click at [296, 158] on button "1 . słowem" at bounding box center [247, 149] width 163 height 38
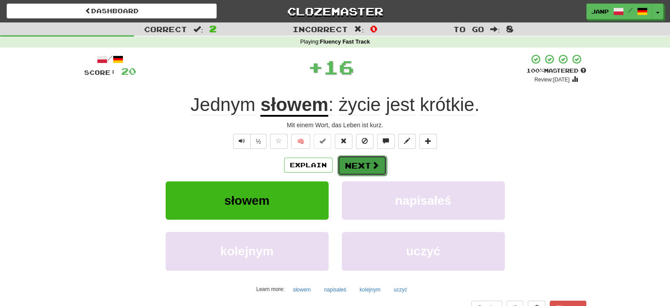
click at [362, 165] on button "Next" at bounding box center [361, 165] width 49 height 20
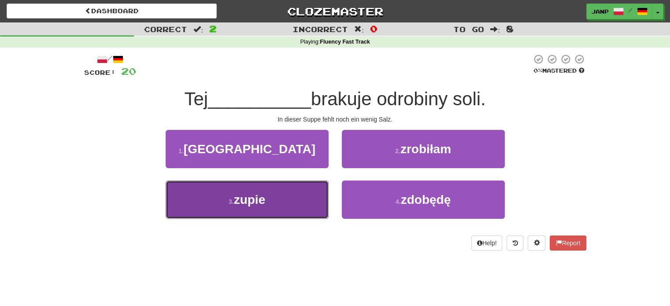
click at [278, 202] on button "3 . zupie" at bounding box center [247, 200] width 163 height 38
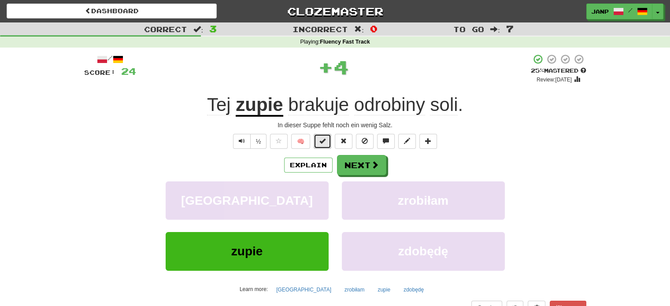
click at [325, 140] on span at bounding box center [322, 141] width 6 height 6
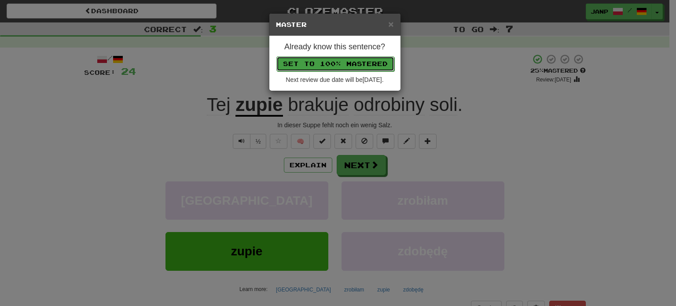
click at [347, 68] on button "Set to 100% Mastered" at bounding box center [336, 63] width 118 height 15
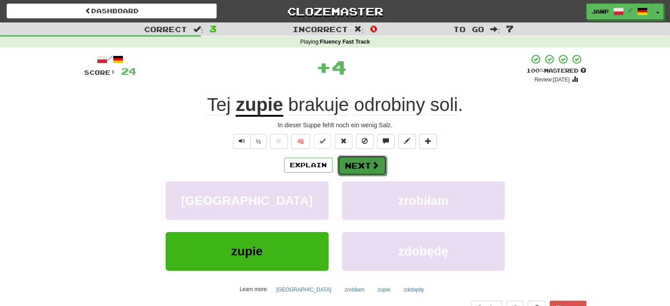
click at [351, 166] on button "Next" at bounding box center [361, 165] width 49 height 20
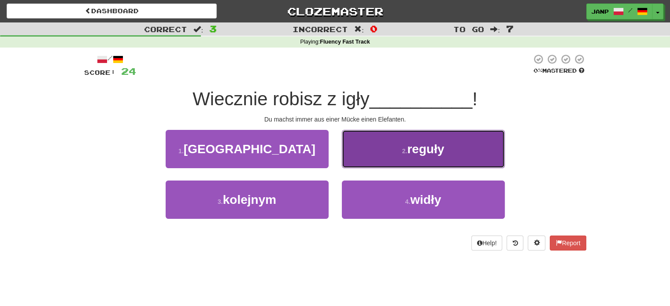
click at [371, 163] on button "2 . reguły" at bounding box center [423, 149] width 163 height 38
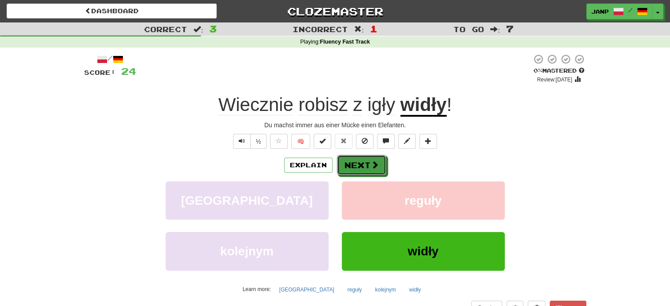
click at [371, 163] on span at bounding box center [375, 165] width 8 height 8
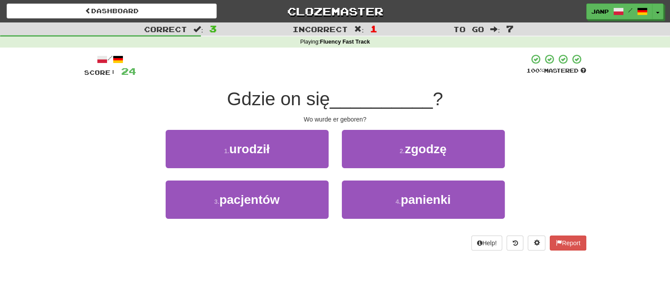
click at [308, 170] on div "1 . urodził" at bounding box center [247, 155] width 176 height 51
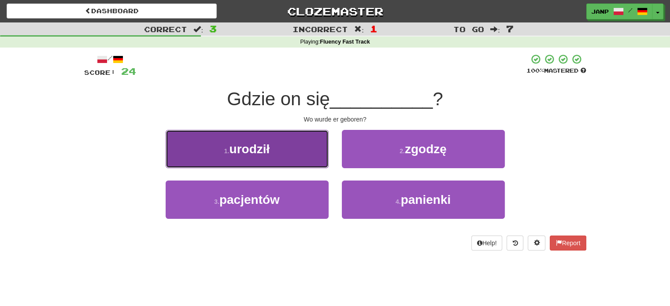
click at [306, 162] on button "1 . urodził" at bounding box center [247, 149] width 163 height 38
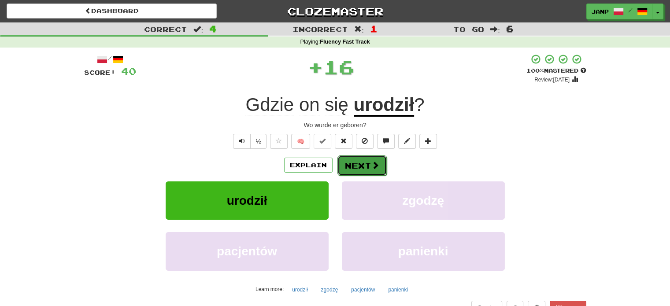
click at [364, 172] on button "Next" at bounding box center [361, 165] width 49 height 20
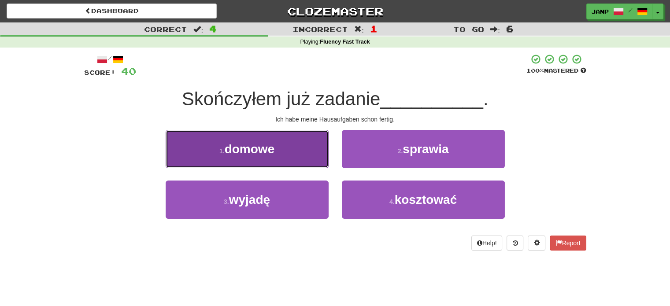
click at [317, 159] on button "1 . domowe" at bounding box center [247, 149] width 163 height 38
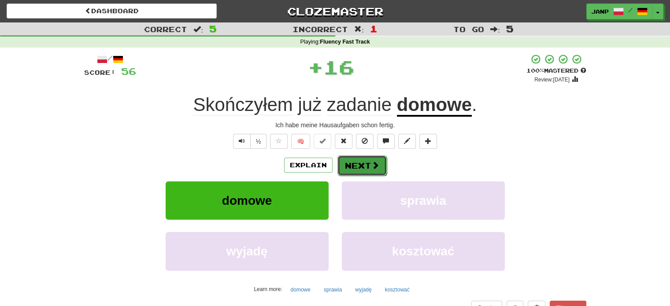
click at [349, 156] on button "Next" at bounding box center [361, 165] width 49 height 20
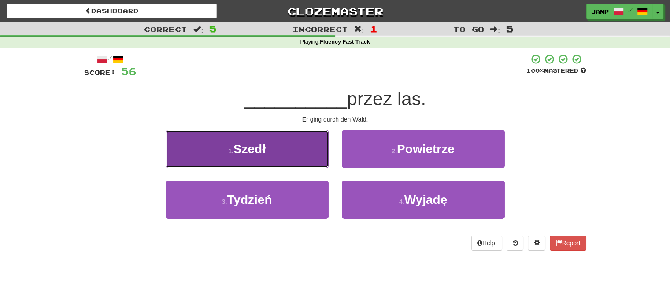
click at [310, 155] on button "1 . Szedł" at bounding box center [247, 149] width 163 height 38
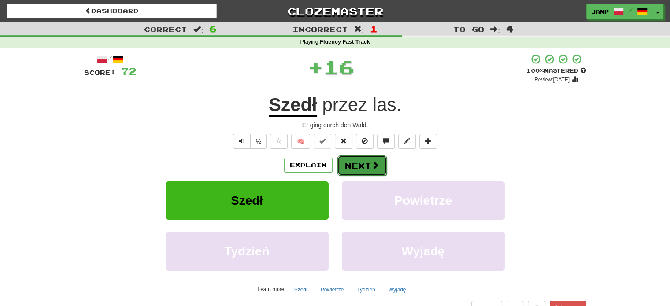
click at [355, 164] on button "Next" at bounding box center [361, 165] width 49 height 20
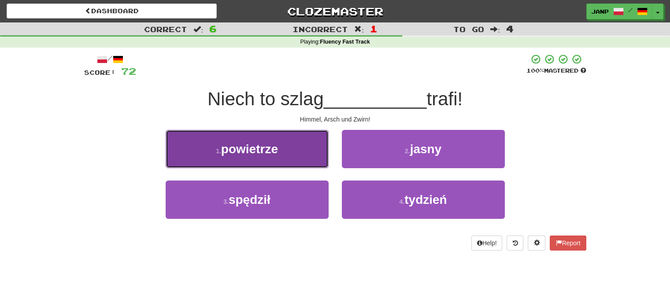
click at [303, 164] on button "1 . powietrze" at bounding box center [247, 149] width 163 height 38
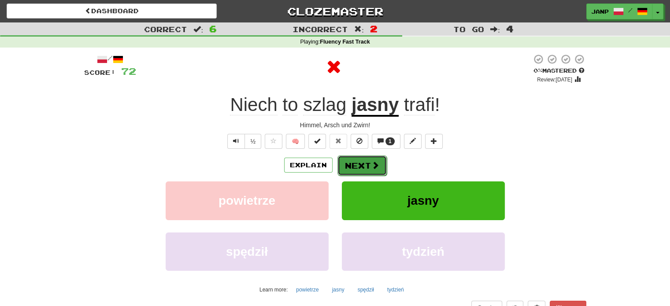
click at [363, 168] on button "Next" at bounding box center [361, 165] width 49 height 20
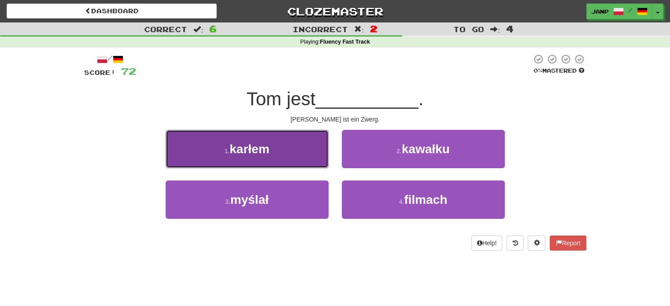
click at [328, 155] on button "1 . karłem" at bounding box center [247, 149] width 163 height 38
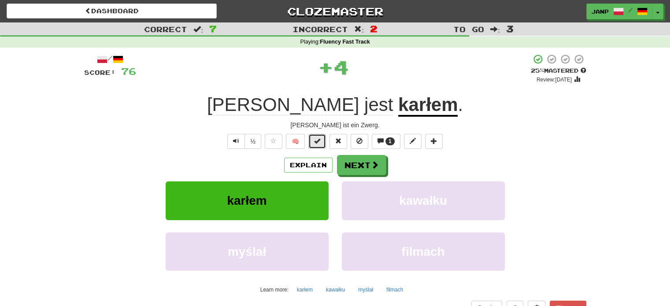
click at [322, 137] on button at bounding box center [317, 141] width 18 height 15
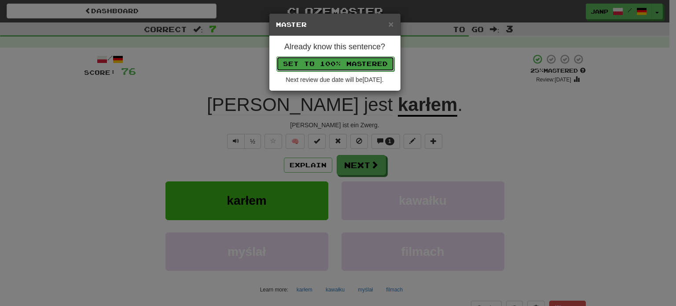
click at [363, 64] on button "Set to 100% Mastered" at bounding box center [336, 63] width 118 height 15
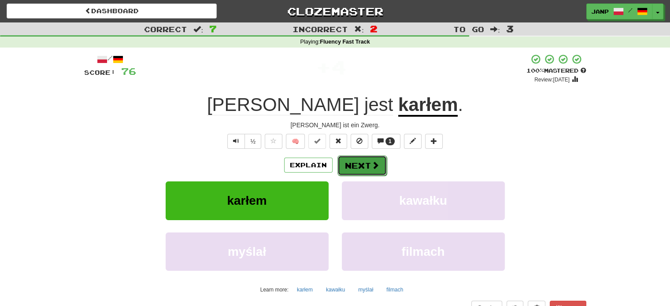
click at [368, 168] on button "Next" at bounding box center [361, 165] width 49 height 20
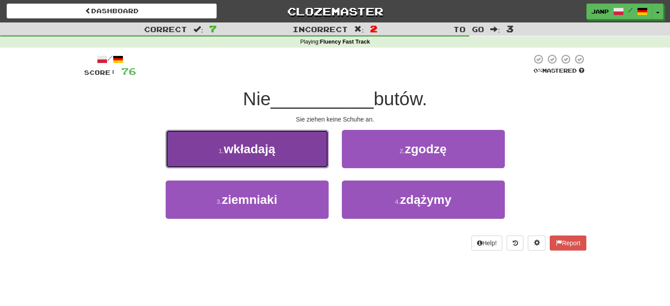
click at [314, 144] on button "1 . wkładają" at bounding box center [247, 149] width 163 height 38
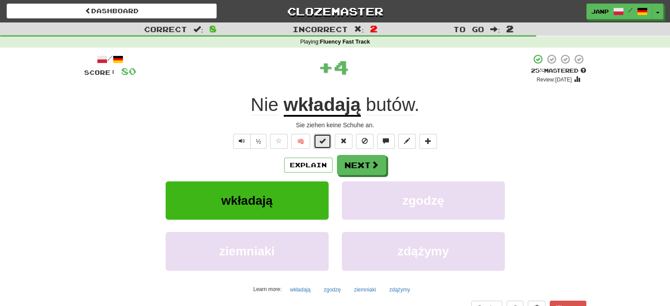
click at [322, 138] on span at bounding box center [322, 141] width 6 height 6
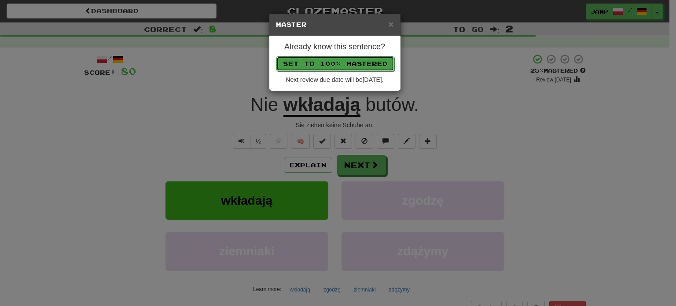
click at [352, 63] on button "Set to 100% Mastered" at bounding box center [336, 63] width 118 height 15
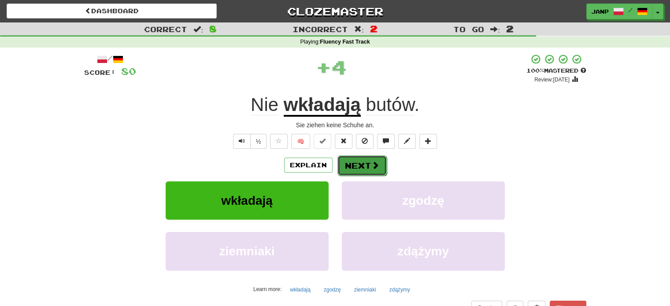
click at [356, 158] on button "Next" at bounding box center [361, 165] width 49 height 20
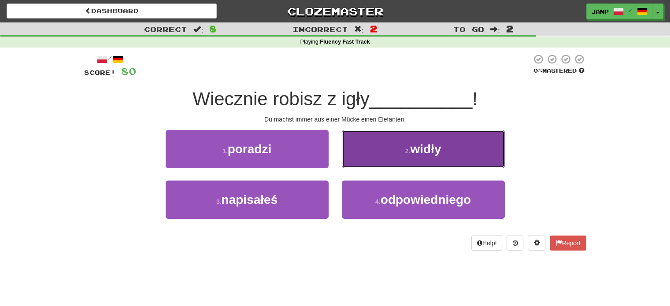
click at [356, 159] on button "2 . widły" at bounding box center [423, 149] width 163 height 38
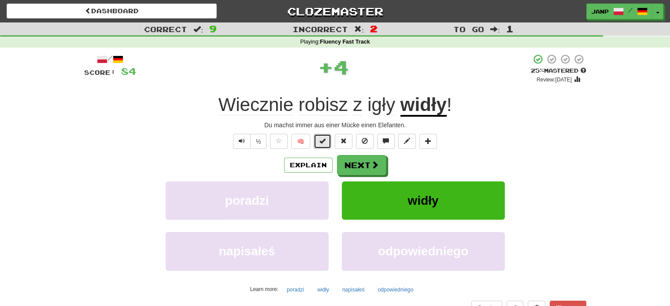
click at [321, 143] on span at bounding box center [322, 141] width 6 height 6
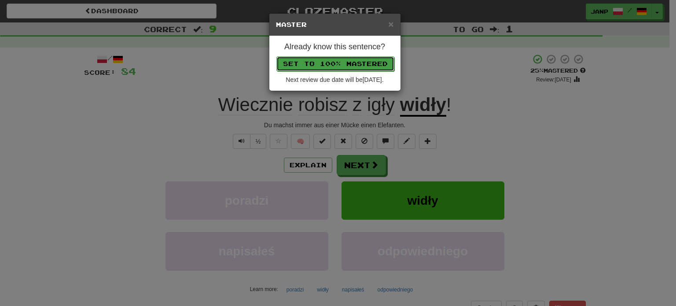
click at [363, 57] on button "Set to 100% Mastered" at bounding box center [336, 63] width 118 height 15
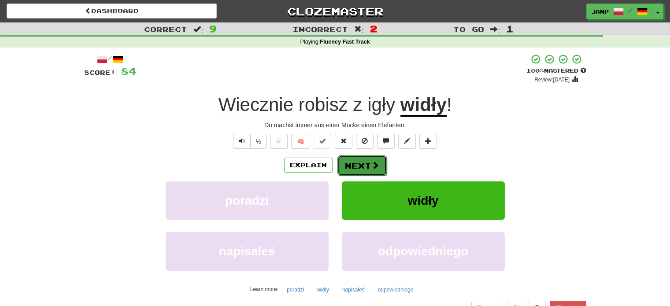
click at [372, 171] on button "Next" at bounding box center [361, 165] width 49 height 20
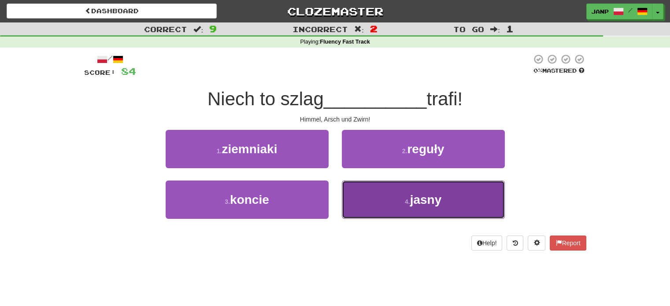
click at [377, 199] on button "4 . jasny" at bounding box center [423, 200] width 163 height 38
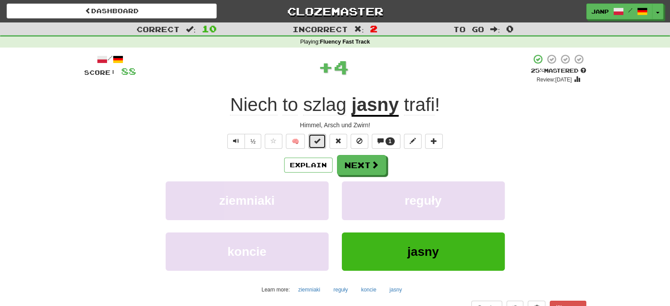
click at [324, 140] on button at bounding box center [317, 141] width 18 height 15
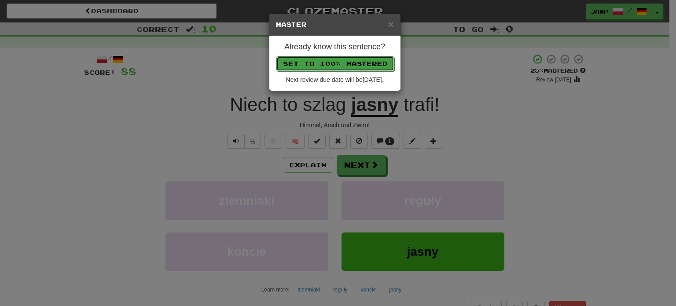
click at [363, 66] on button "Set to 100% Mastered" at bounding box center [336, 63] width 118 height 15
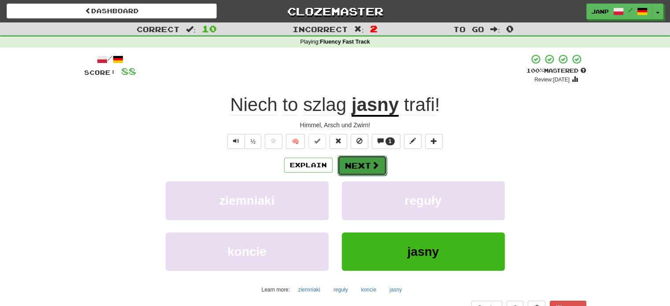
click at [362, 170] on button "Next" at bounding box center [361, 165] width 49 height 20
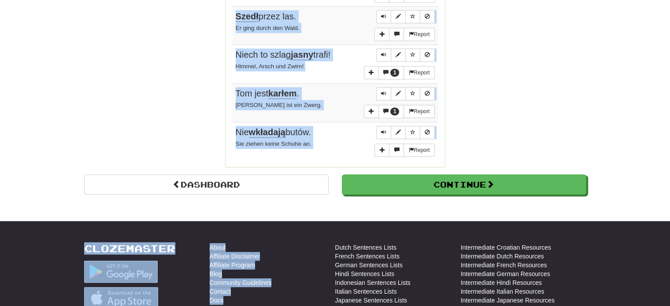
scroll to position [705, 0]
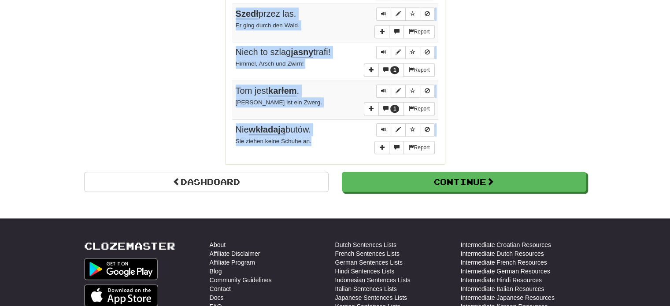
drag, startPoint x: 234, startPoint y: 126, endPoint x: 328, endPoint y: 143, distance: 96.1
copy tbody "Powtórzył swoje pytanie. Er wiederholte seine Frage. Report Jednym słowem : życ…"
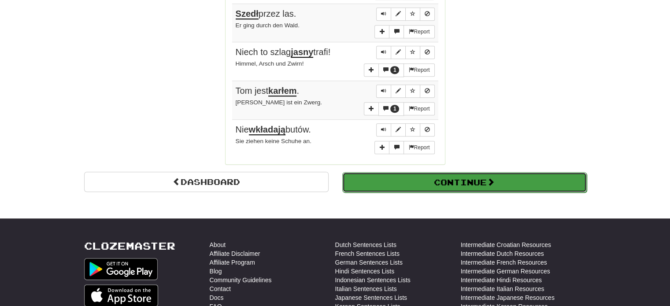
click at [471, 188] on button "Continue" at bounding box center [464, 182] width 244 height 20
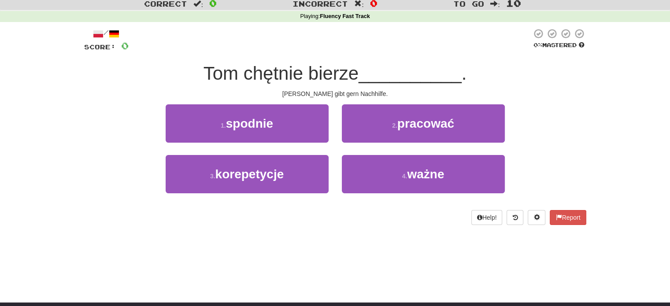
scroll to position [4, 0]
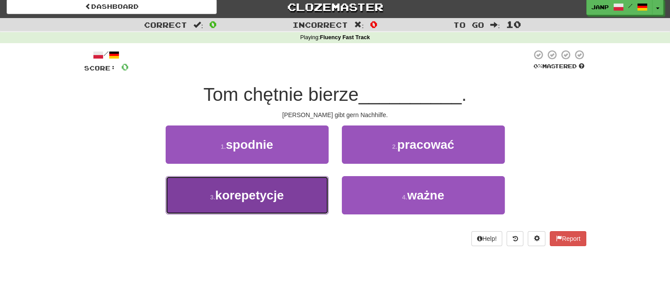
click at [297, 196] on button "3 . korepetycje" at bounding box center [247, 195] width 163 height 38
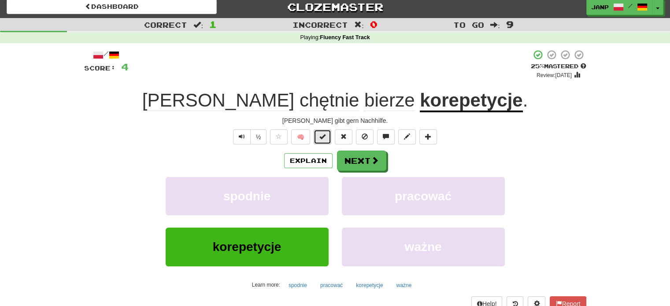
click at [318, 134] on button at bounding box center [323, 136] width 18 height 15
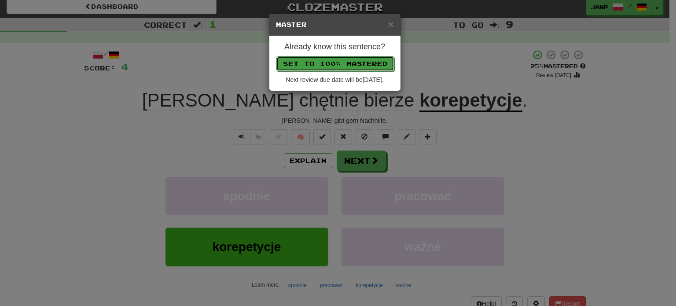
click at [341, 63] on button "Set to 100% Mastered" at bounding box center [336, 63] width 118 height 15
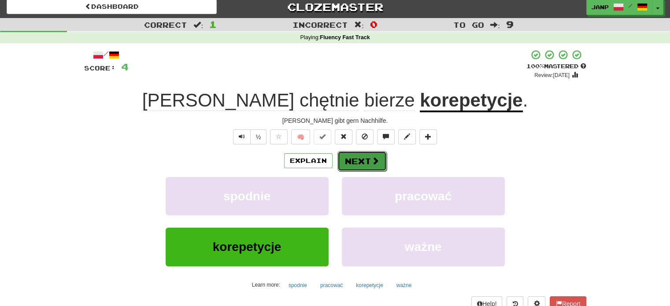
click at [370, 170] on button "Next" at bounding box center [361, 161] width 49 height 20
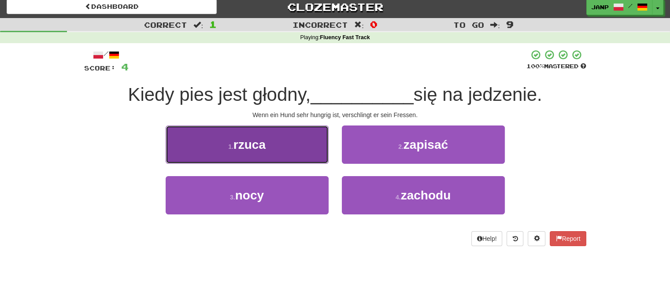
click at [321, 152] on button "1 . rzuca" at bounding box center [247, 144] width 163 height 38
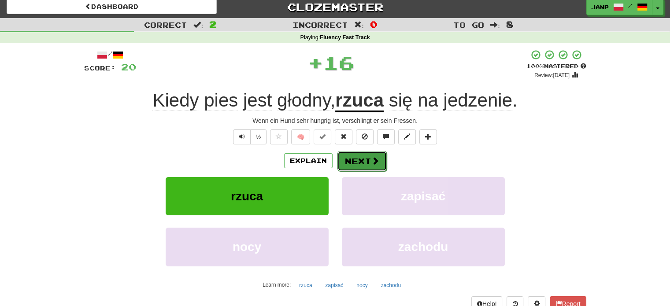
click at [359, 160] on button "Next" at bounding box center [361, 161] width 49 height 20
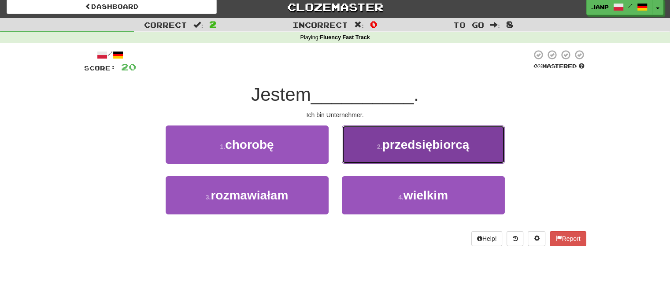
click at [378, 158] on button "2 . przedsiębiorcą" at bounding box center [423, 144] width 163 height 38
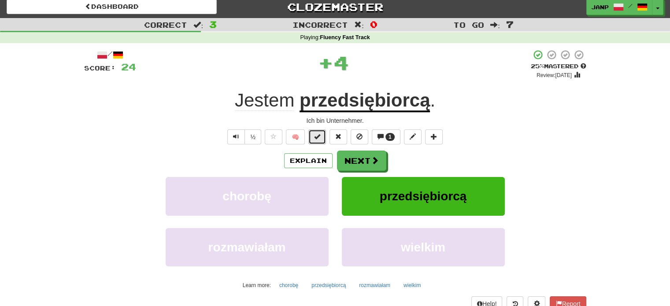
click at [320, 133] on span at bounding box center [317, 136] width 6 height 6
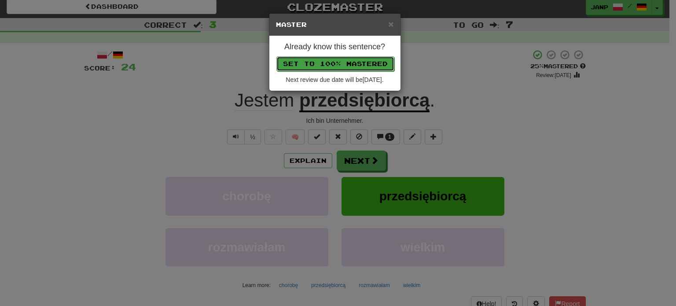
click at [343, 60] on button "Set to 100% Mastered" at bounding box center [336, 63] width 118 height 15
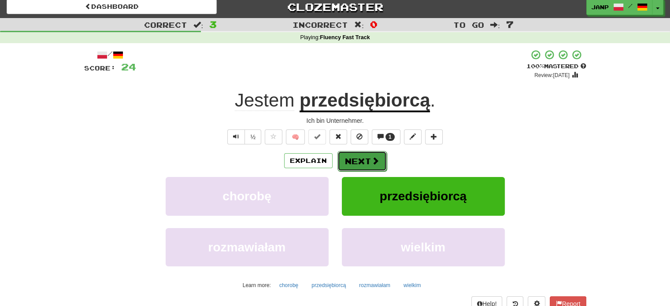
click at [356, 163] on button "Next" at bounding box center [361, 161] width 49 height 20
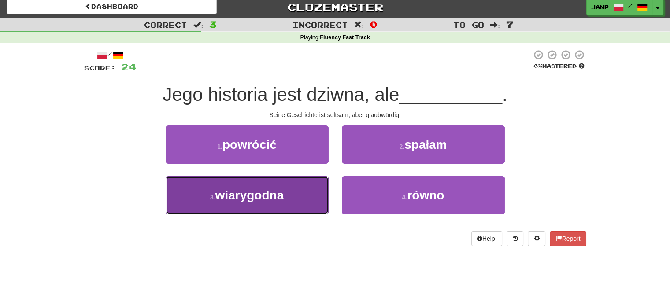
click at [312, 184] on button "3 . wiarygodna" at bounding box center [247, 195] width 163 height 38
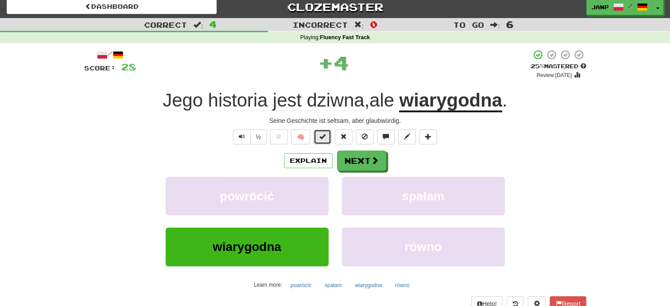
click at [321, 135] on span at bounding box center [322, 136] width 6 height 6
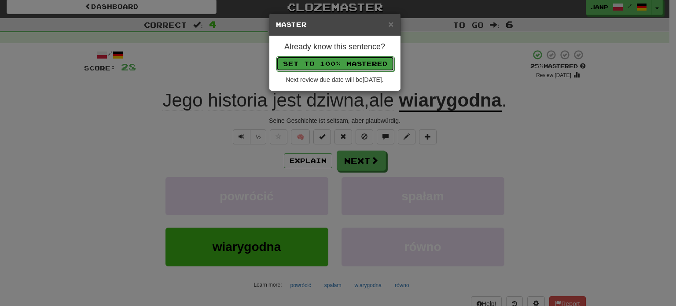
click at [354, 59] on button "Set to 100% Mastered" at bounding box center [336, 63] width 118 height 15
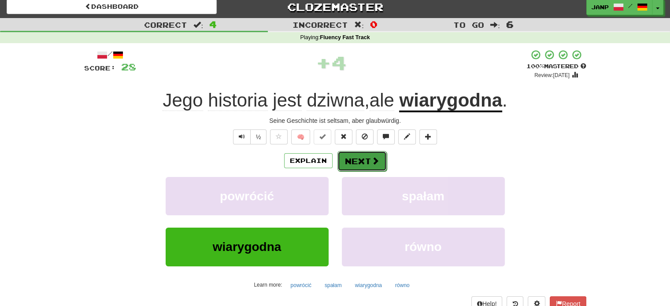
click at [358, 152] on button "Next" at bounding box center [361, 161] width 49 height 20
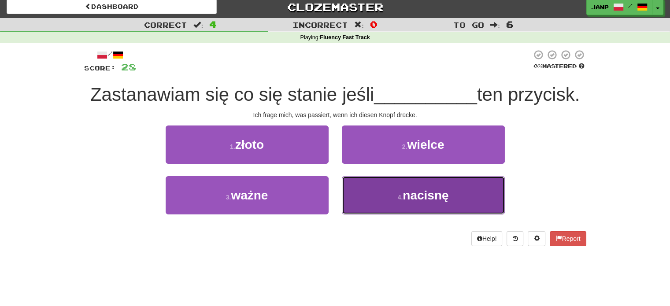
click at [359, 207] on button "4 . nacisnę" at bounding box center [423, 195] width 163 height 38
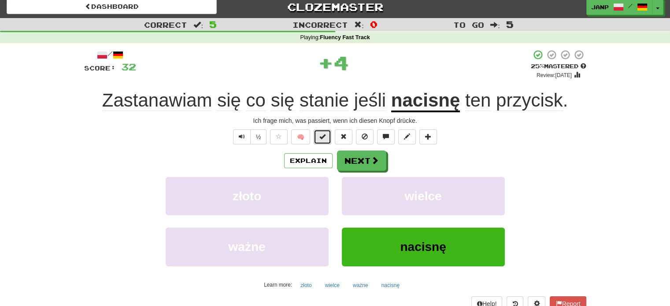
click at [329, 135] on button at bounding box center [323, 136] width 18 height 15
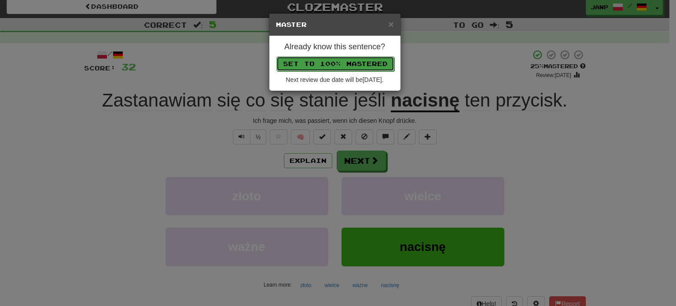
click at [341, 59] on button "Set to 100% Mastered" at bounding box center [336, 63] width 118 height 15
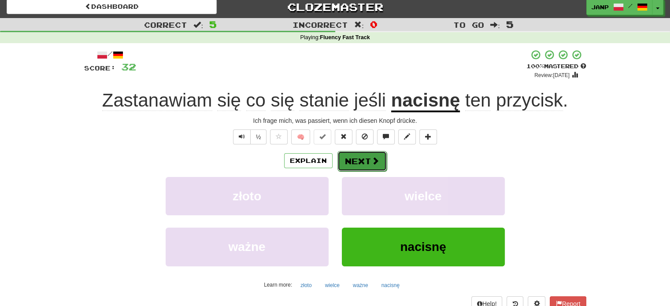
click at [365, 162] on button "Next" at bounding box center [361, 161] width 49 height 20
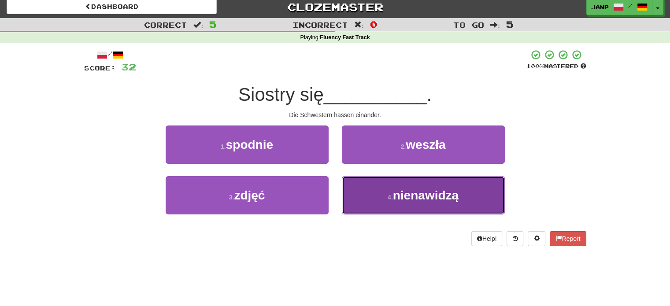
click at [375, 187] on button "4 . nienawidzą" at bounding box center [423, 195] width 163 height 38
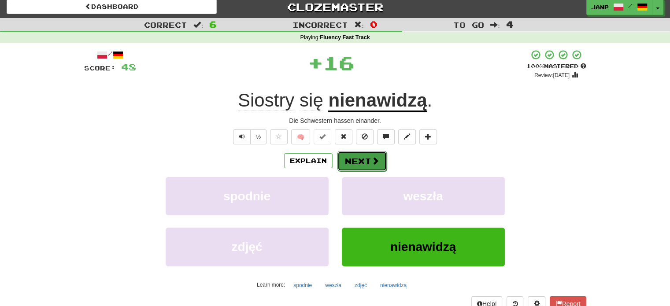
click at [356, 158] on button "Next" at bounding box center [361, 161] width 49 height 20
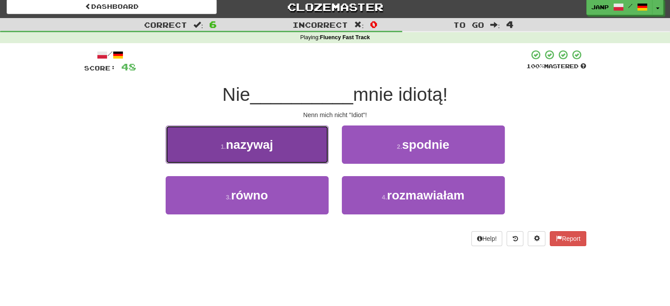
click at [319, 146] on button "1 . nazywaj" at bounding box center [247, 144] width 163 height 38
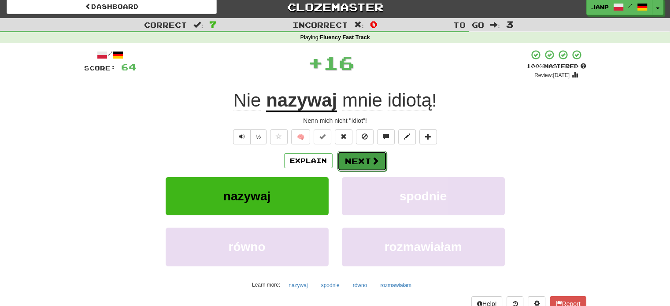
click at [361, 160] on button "Next" at bounding box center [361, 161] width 49 height 20
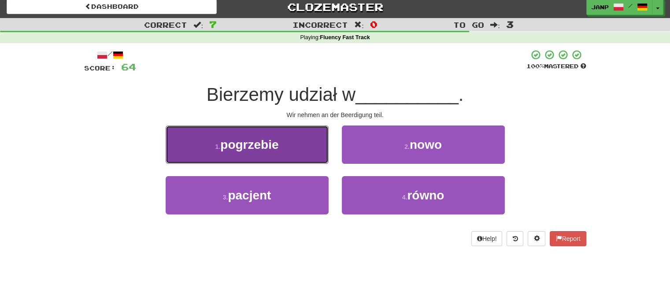
click at [301, 153] on button "1 . pogrzebie" at bounding box center [247, 144] width 163 height 38
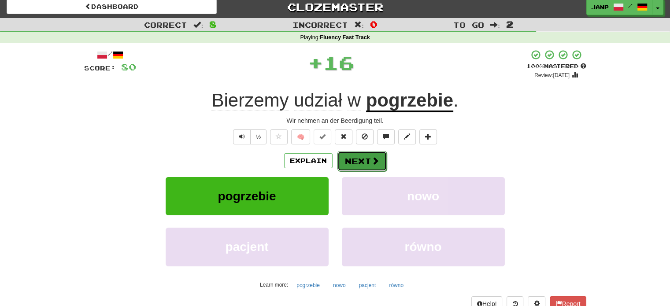
click at [357, 159] on button "Next" at bounding box center [361, 161] width 49 height 20
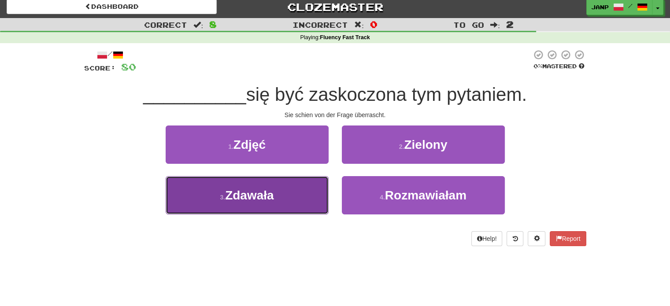
click at [304, 182] on button "3 . Zdawała" at bounding box center [247, 195] width 163 height 38
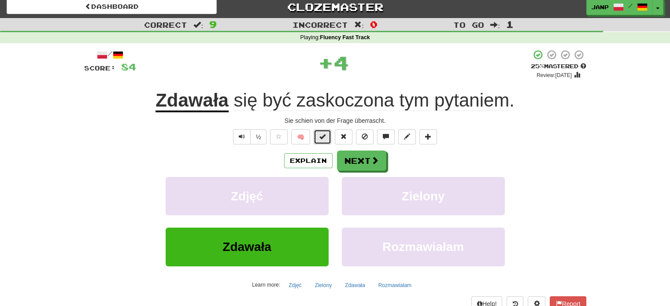
click at [323, 137] on span at bounding box center [322, 136] width 6 height 6
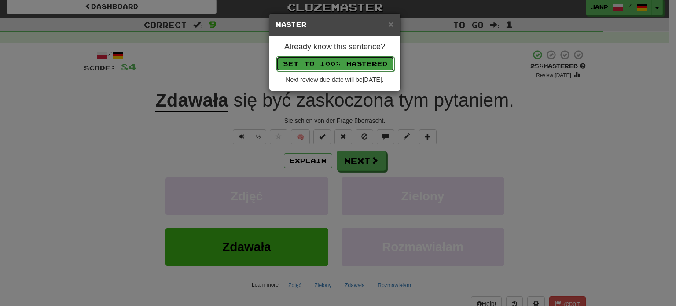
click at [347, 59] on button "Set to 100% Mastered" at bounding box center [336, 63] width 118 height 15
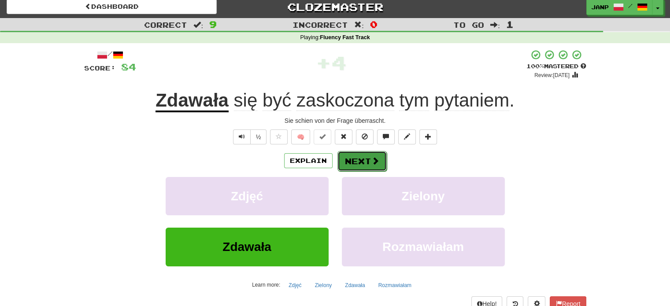
click at [360, 155] on button "Next" at bounding box center [361, 161] width 49 height 20
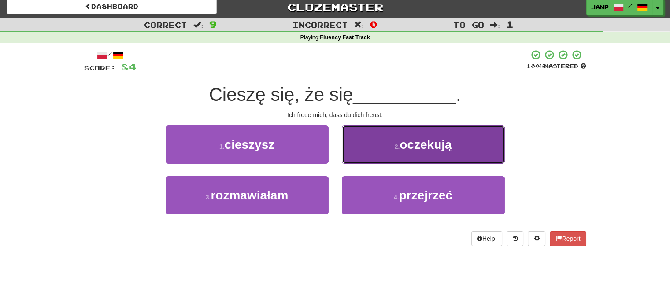
click at [373, 147] on button "2 . oczekują" at bounding box center [423, 144] width 163 height 38
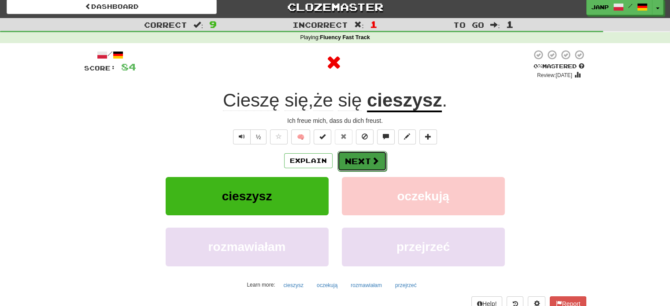
click at [372, 153] on button "Next" at bounding box center [361, 161] width 49 height 20
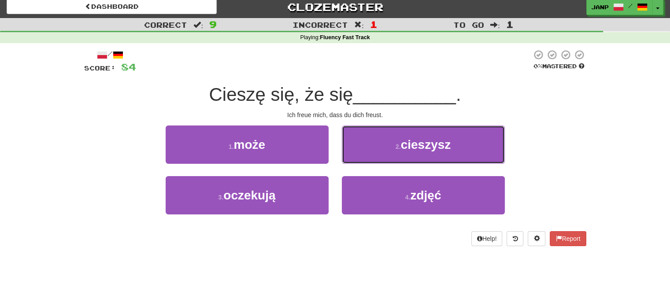
click at [372, 153] on button "2 . cieszysz" at bounding box center [423, 144] width 163 height 38
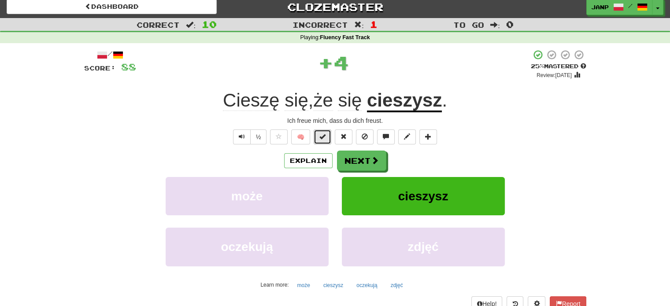
click at [327, 136] on button at bounding box center [323, 136] width 18 height 15
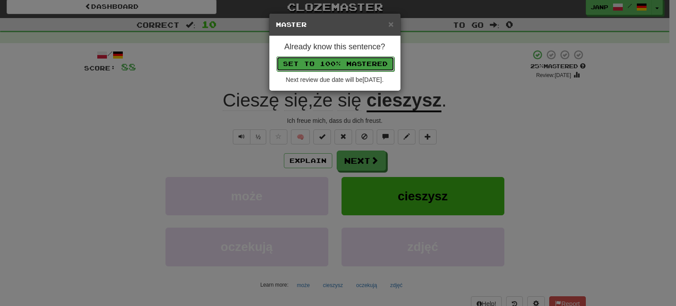
click at [348, 62] on button "Set to 100% Mastered" at bounding box center [336, 63] width 118 height 15
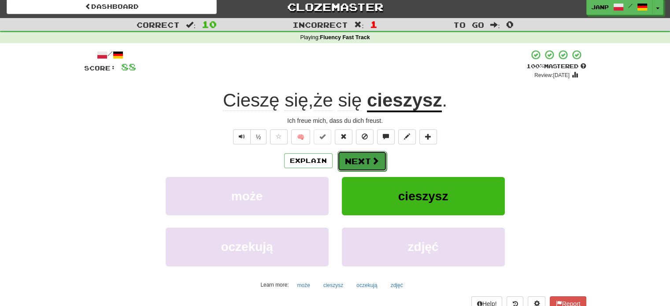
click at [358, 161] on button "Next" at bounding box center [361, 161] width 49 height 20
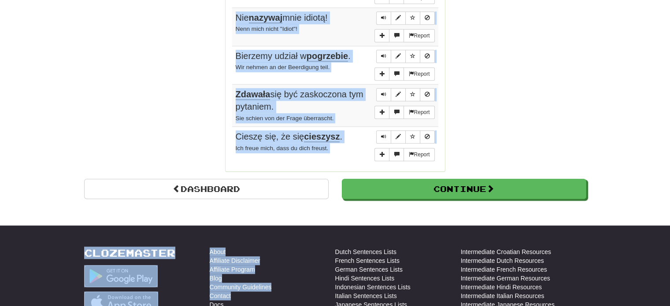
scroll to position [738, 0]
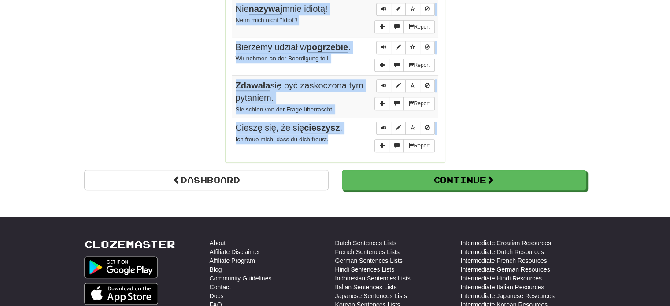
drag, startPoint x: 233, startPoint y: 120, endPoint x: 345, endPoint y: 139, distance: 113.9
copy tbody "Tom chętnie bierze korepetycje . Tom gibt gern Nachhilfe. Report Kiedy pies jes…"
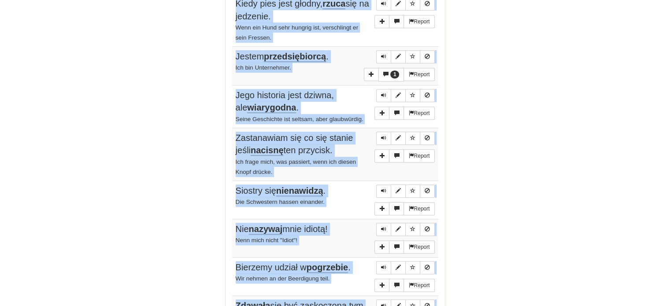
scroll to position [694, 0]
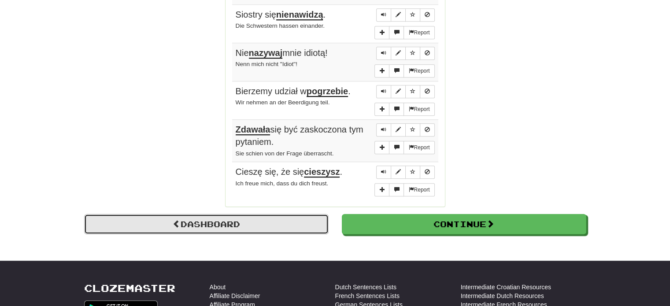
click at [253, 214] on link "Dashboard" at bounding box center [206, 224] width 244 height 20
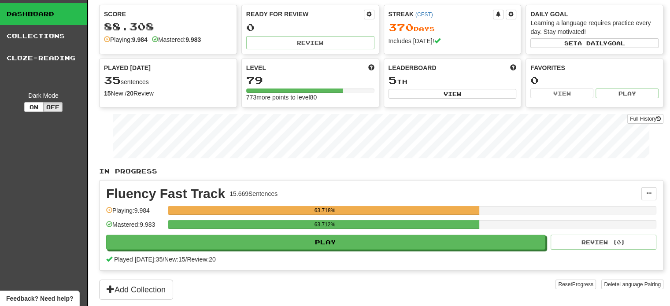
scroll to position [44, 0]
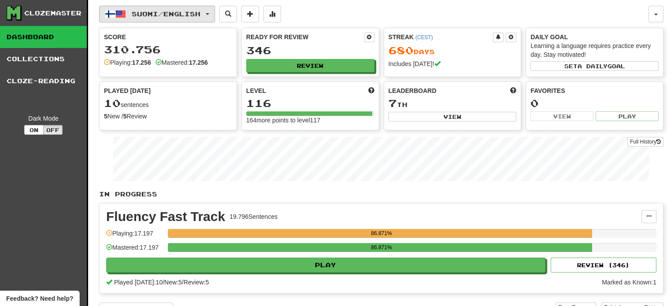
click at [185, 14] on span "Suomi / English" at bounding box center [166, 13] width 69 height 7
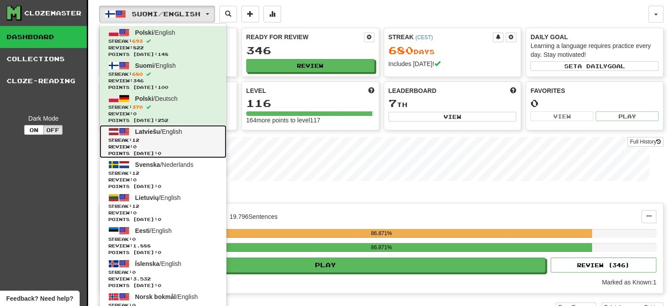
click at [166, 150] on span "Points [DATE]: 0" at bounding box center [162, 153] width 109 height 7
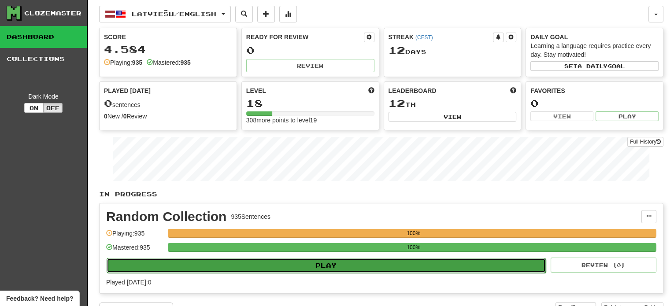
click at [262, 269] on button "Play" at bounding box center [326, 265] width 439 height 15
select select "**"
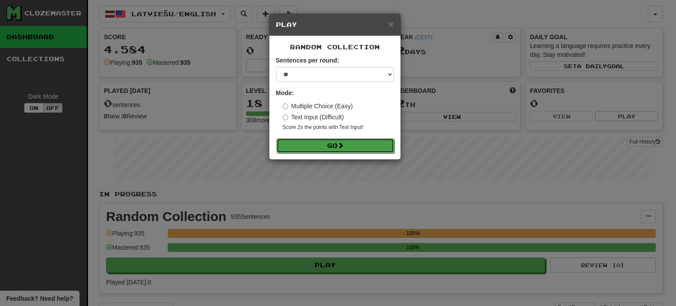
click at [340, 145] on span at bounding box center [341, 145] width 6 height 6
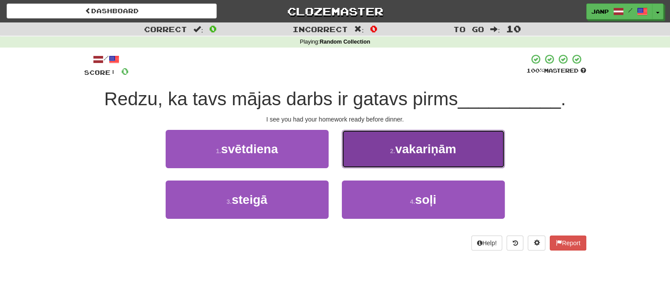
click at [368, 148] on button "2 . vakariņām" at bounding box center [423, 149] width 163 height 38
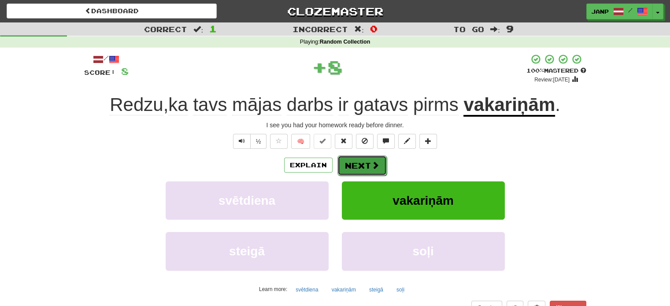
click at [360, 164] on button "Next" at bounding box center [361, 165] width 49 height 20
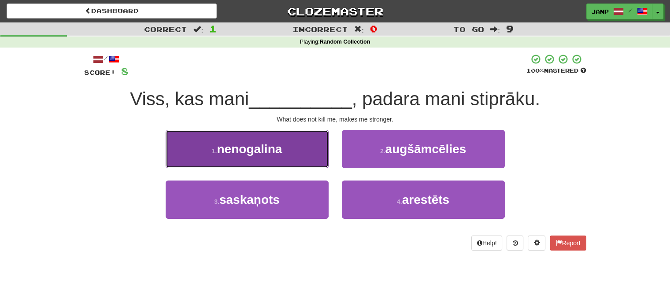
click at [318, 148] on button "1 . nenogalina" at bounding box center [247, 149] width 163 height 38
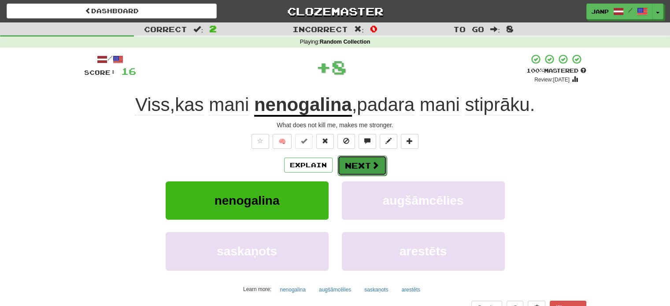
click at [358, 165] on button "Next" at bounding box center [361, 165] width 49 height 20
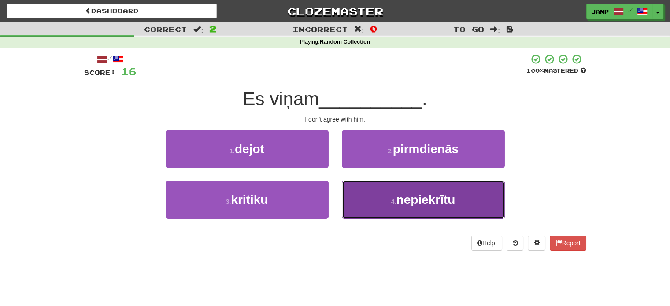
click at [387, 209] on button "4 . nepiekrītu" at bounding box center [423, 200] width 163 height 38
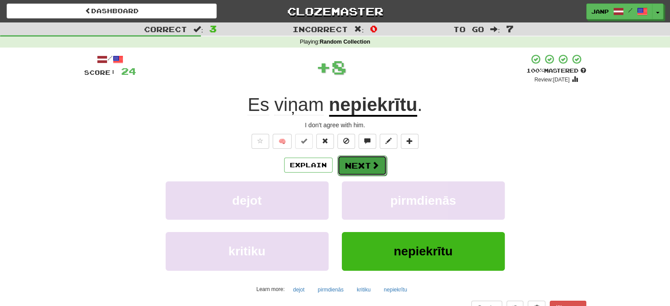
click at [371, 165] on span at bounding box center [375, 165] width 8 height 8
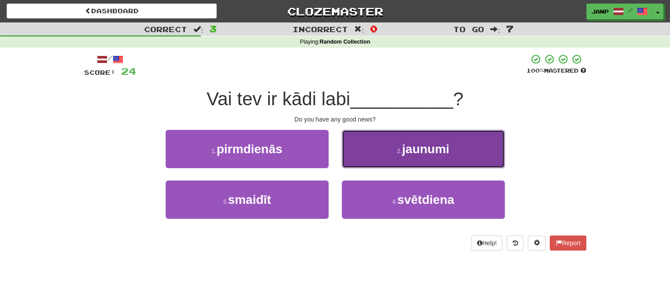
click at [389, 161] on button "2 . jaunumi" at bounding box center [423, 149] width 163 height 38
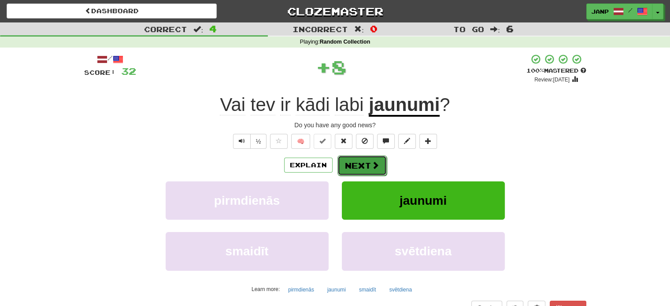
click at [362, 164] on button "Next" at bounding box center [361, 165] width 49 height 20
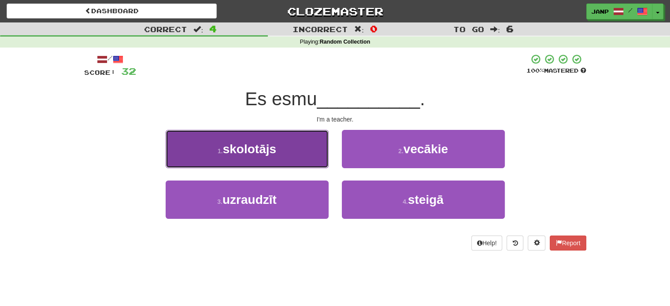
click at [293, 152] on button "1 . skolotājs" at bounding box center [247, 149] width 163 height 38
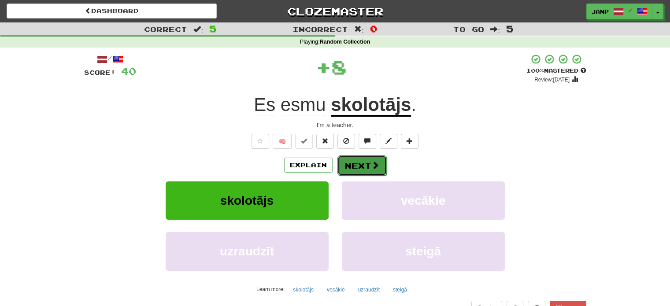
click at [352, 163] on button "Next" at bounding box center [361, 165] width 49 height 20
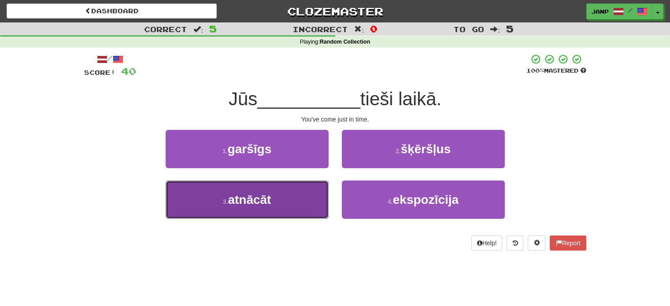
click at [308, 194] on button "3 . atnācāt" at bounding box center [247, 200] width 163 height 38
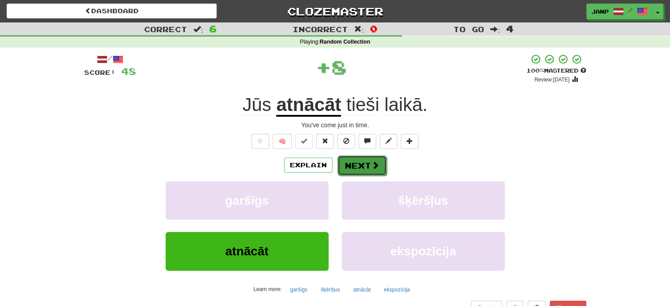
click at [359, 164] on button "Next" at bounding box center [361, 165] width 49 height 20
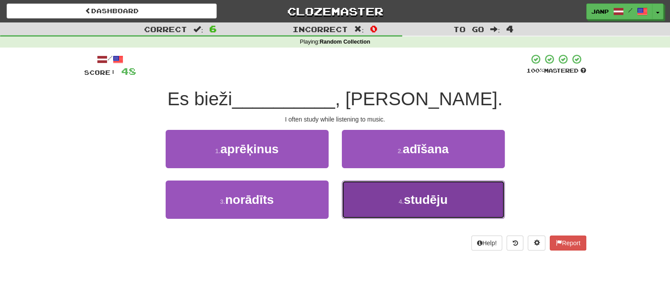
click at [381, 201] on button "4 . studēju" at bounding box center [423, 200] width 163 height 38
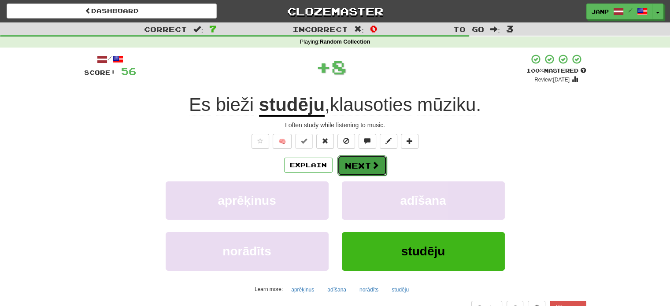
click at [361, 168] on button "Next" at bounding box center [361, 165] width 49 height 20
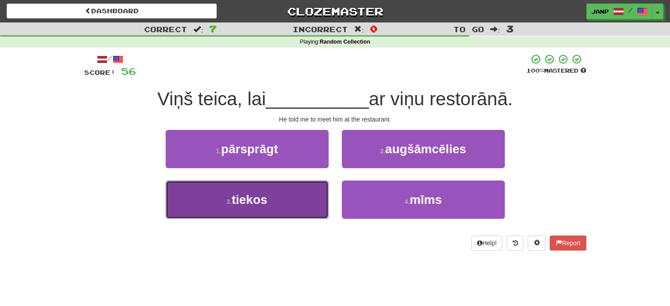
click at [308, 192] on button "3 . tiekos" at bounding box center [247, 200] width 163 height 38
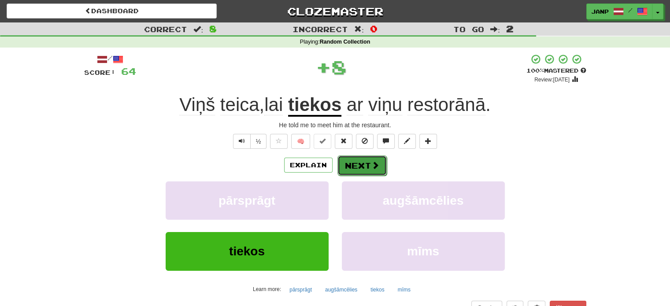
click at [358, 163] on button "Next" at bounding box center [361, 165] width 49 height 20
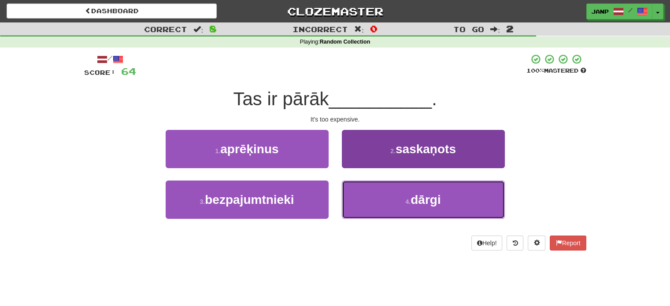
click at [371, 199] on button "4 . dārgi" at bounding box center [423, 200] width 163 height 38
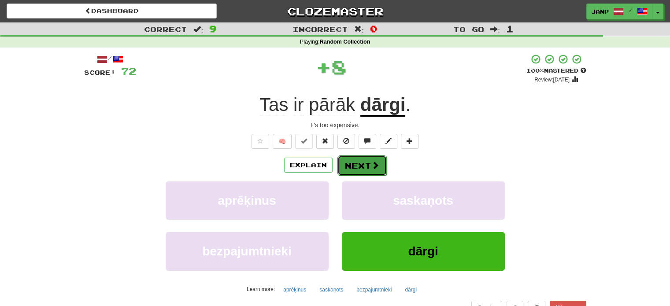
click at [368, 169] on button "Next" at bounding box center [361, 165] width 49 height 20
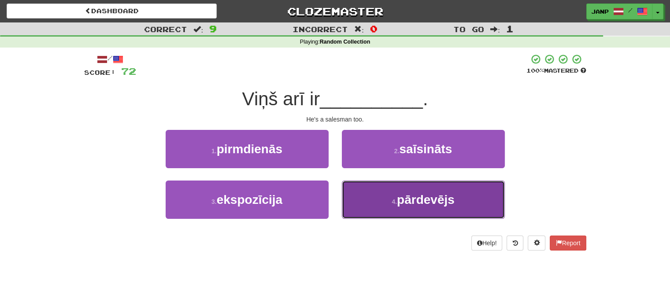
click at [373, 203] on button "4 . pārdevējs" at bounding box center [423, 200] width 163 height 38
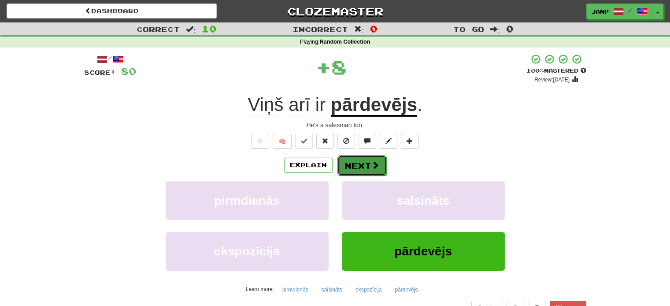
click at [361, 167] on button "Next" at bounding box center [361, 165] width 49 height 20
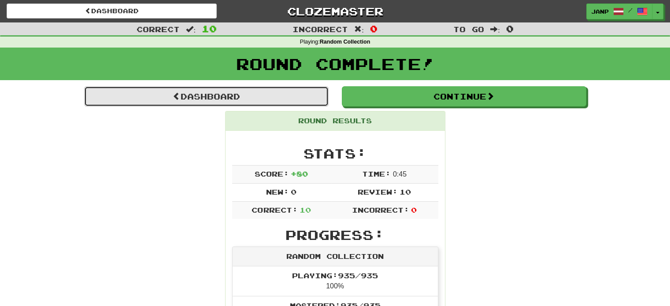
click at [210, 91] on link "Dashboard" at bounding box center [206, 96] width 244 height 20
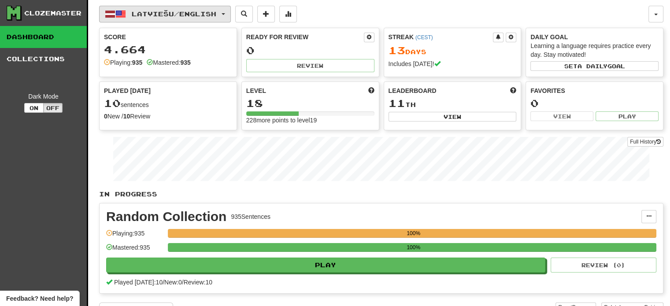
click at [184, 12] on span "Latviešu / English" at bounding box center [174, 13] width 85 height 7
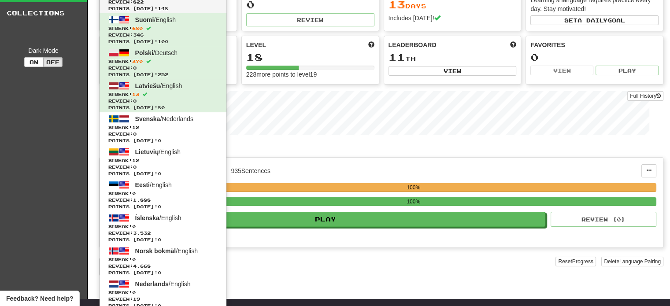
scroll to position [44, 0]
